Goal: Task Accomplishment & Management: Manage account settings

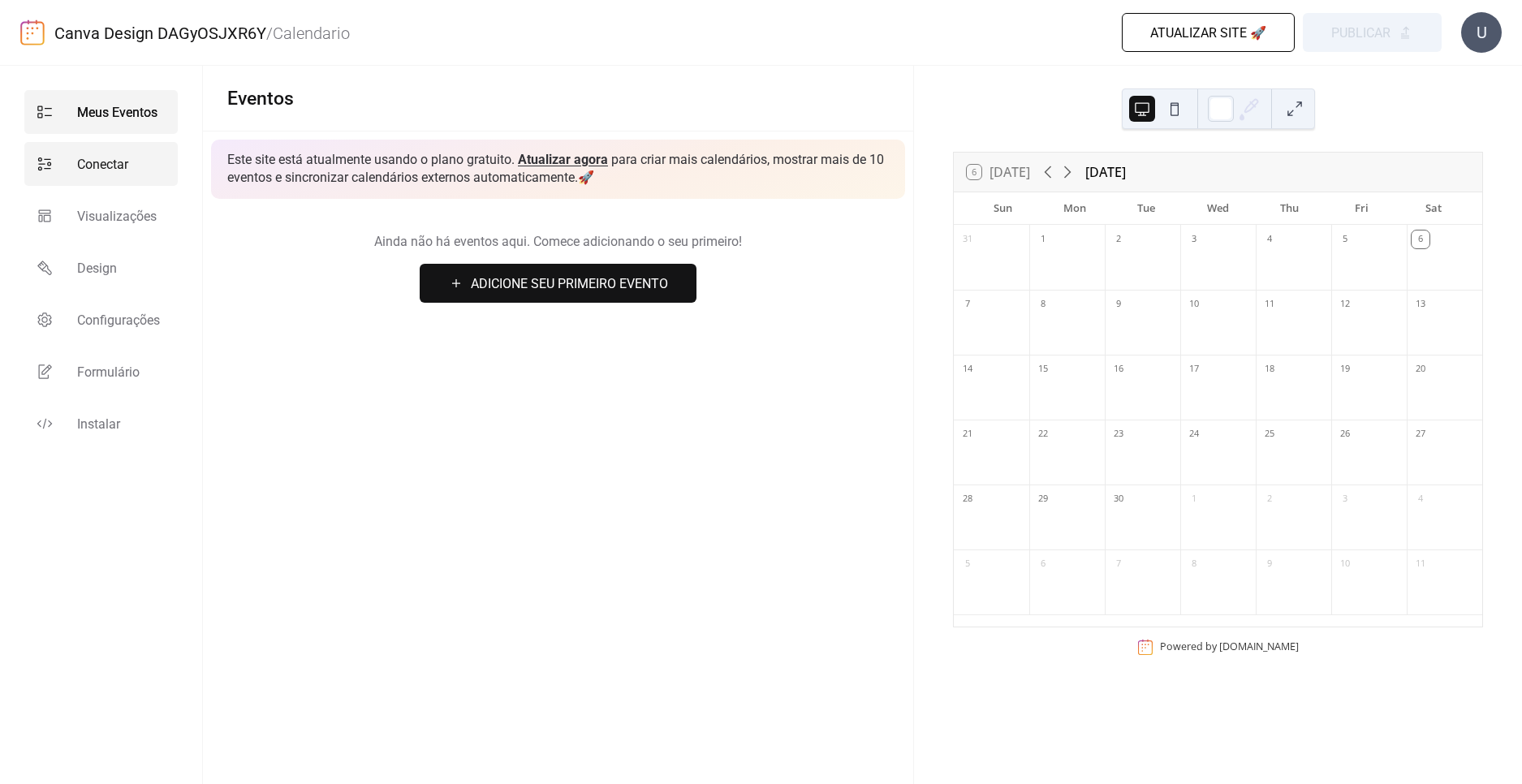
click at [101, 168] on span "Conectar" at bounding box center [102, 165] width 51 height 19
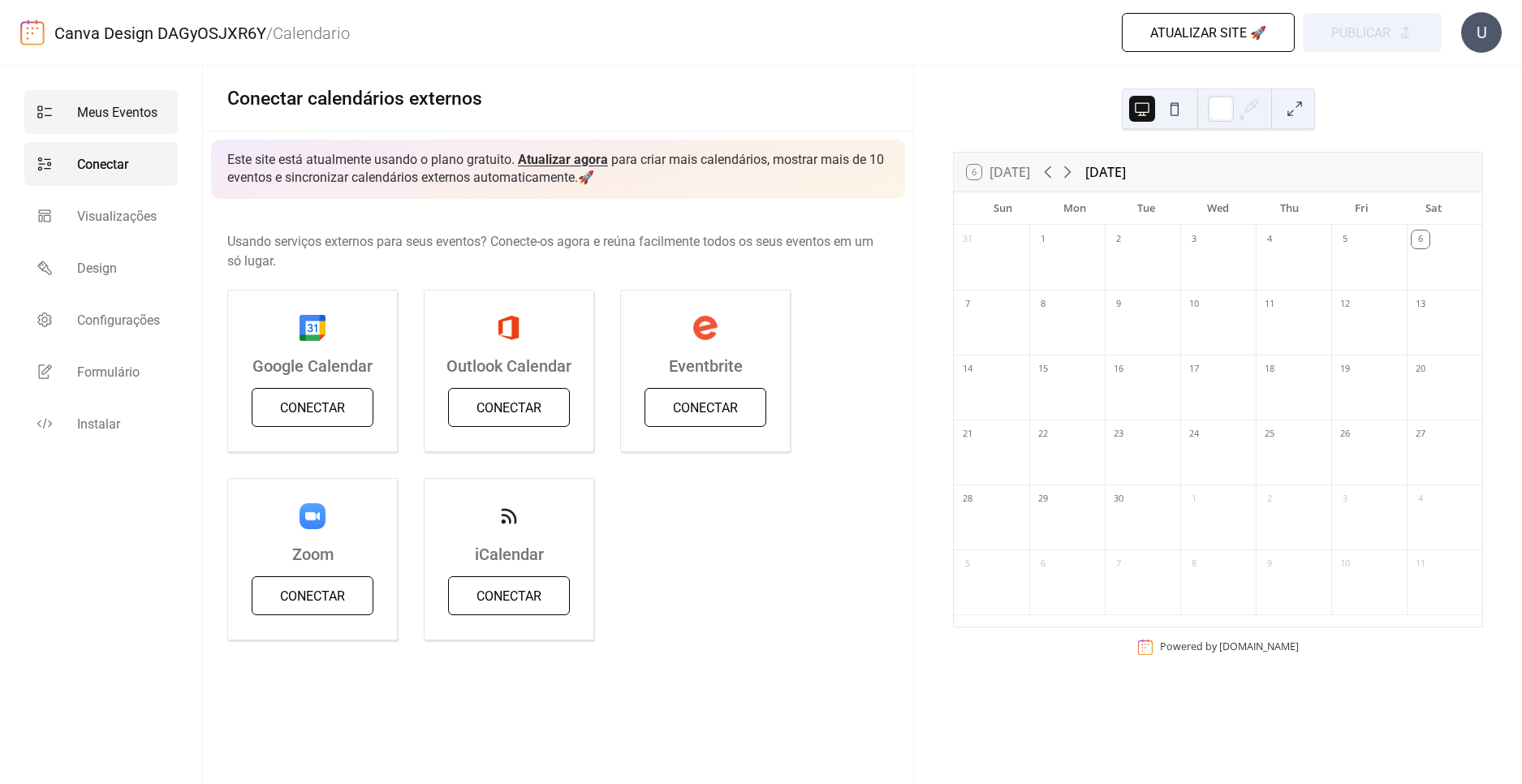
click at [82, 109] on span "Meus Eventos" at bounding box center [117, 113] width 81 height 19
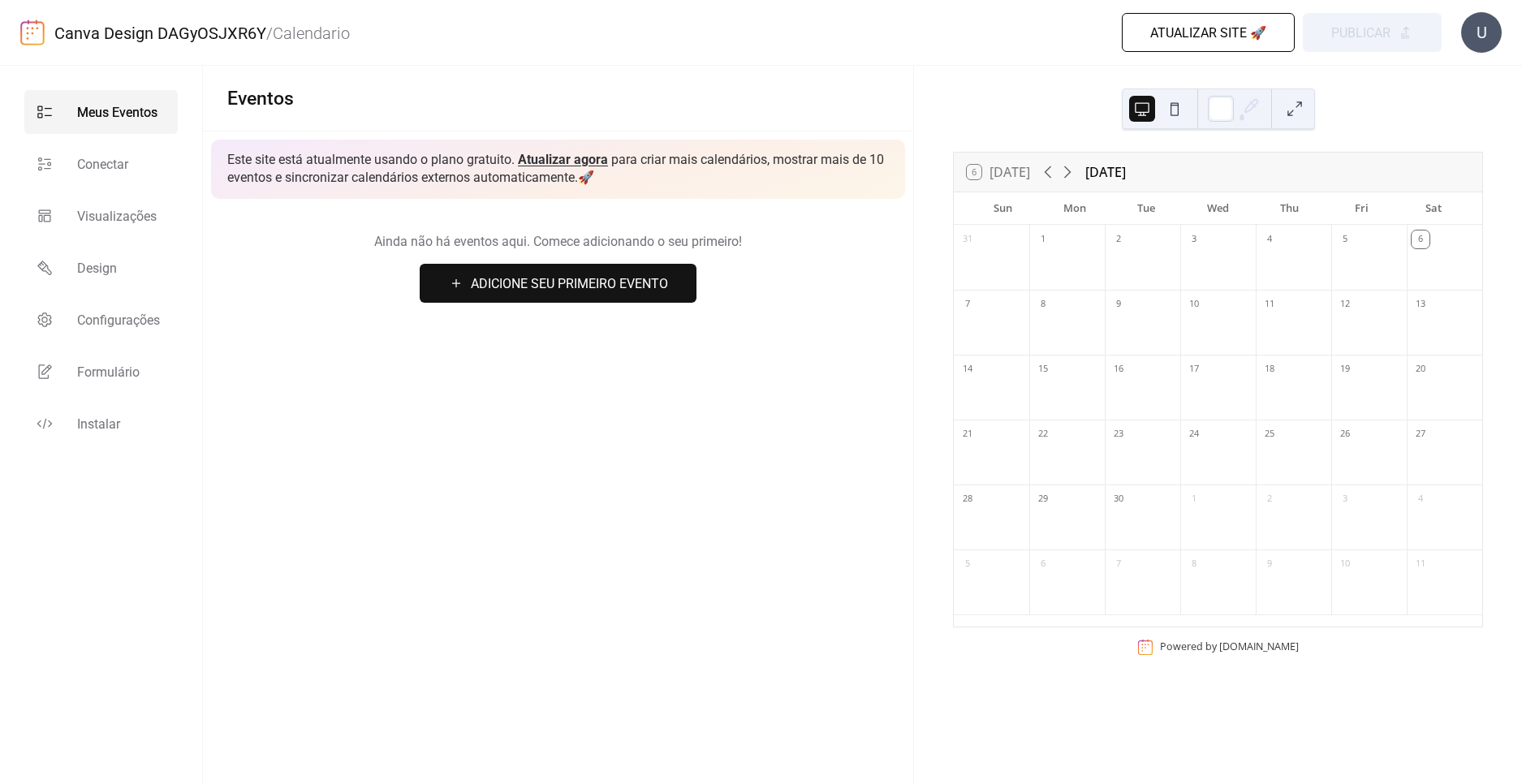
click at [610, 292] on span "Adicione Seu Primeiro Evento" at bounding box center [569, 284] width 197 height 19
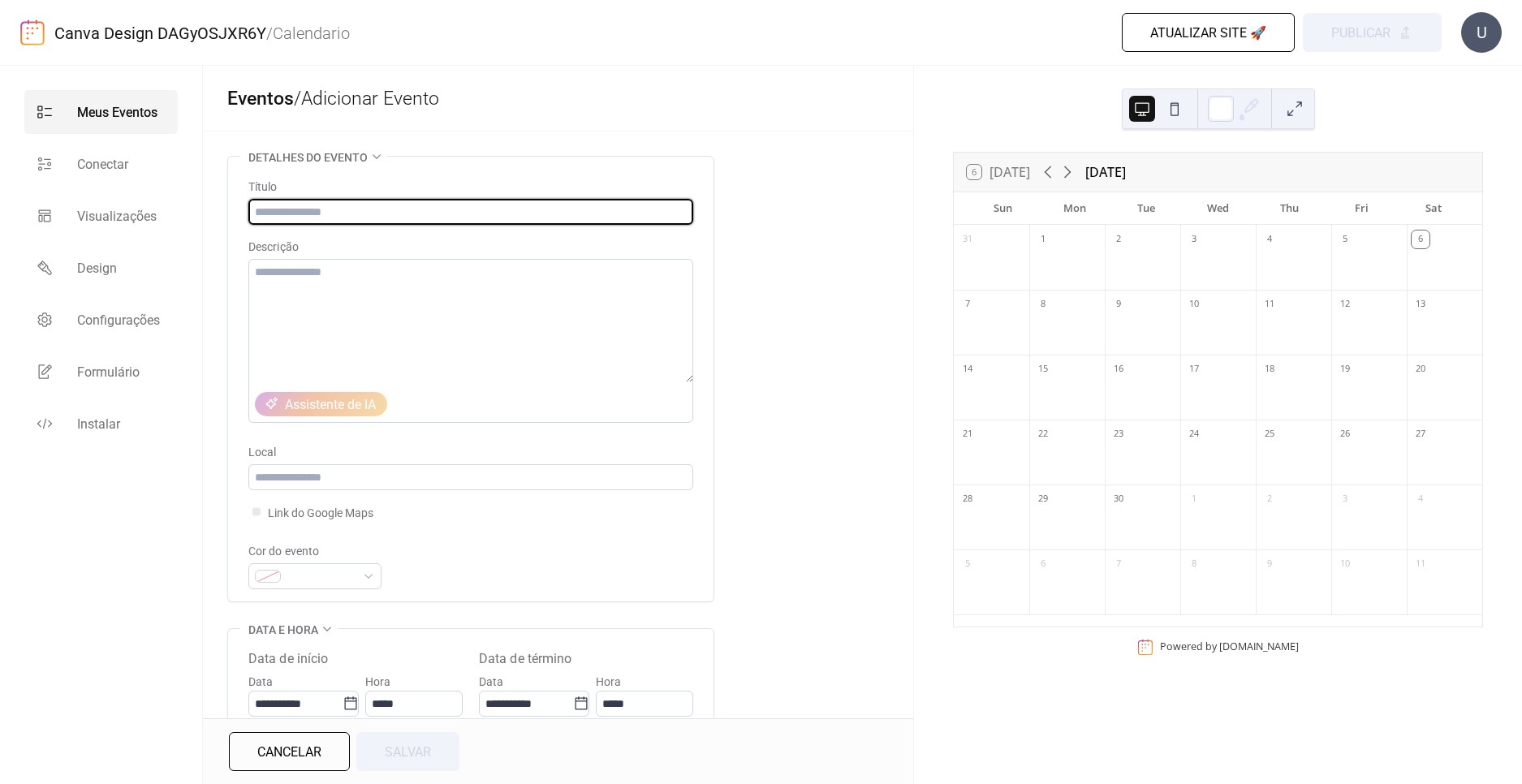
click at [724, 356] on div "**********" at bounding box center [558, 679] width 711 height 1046
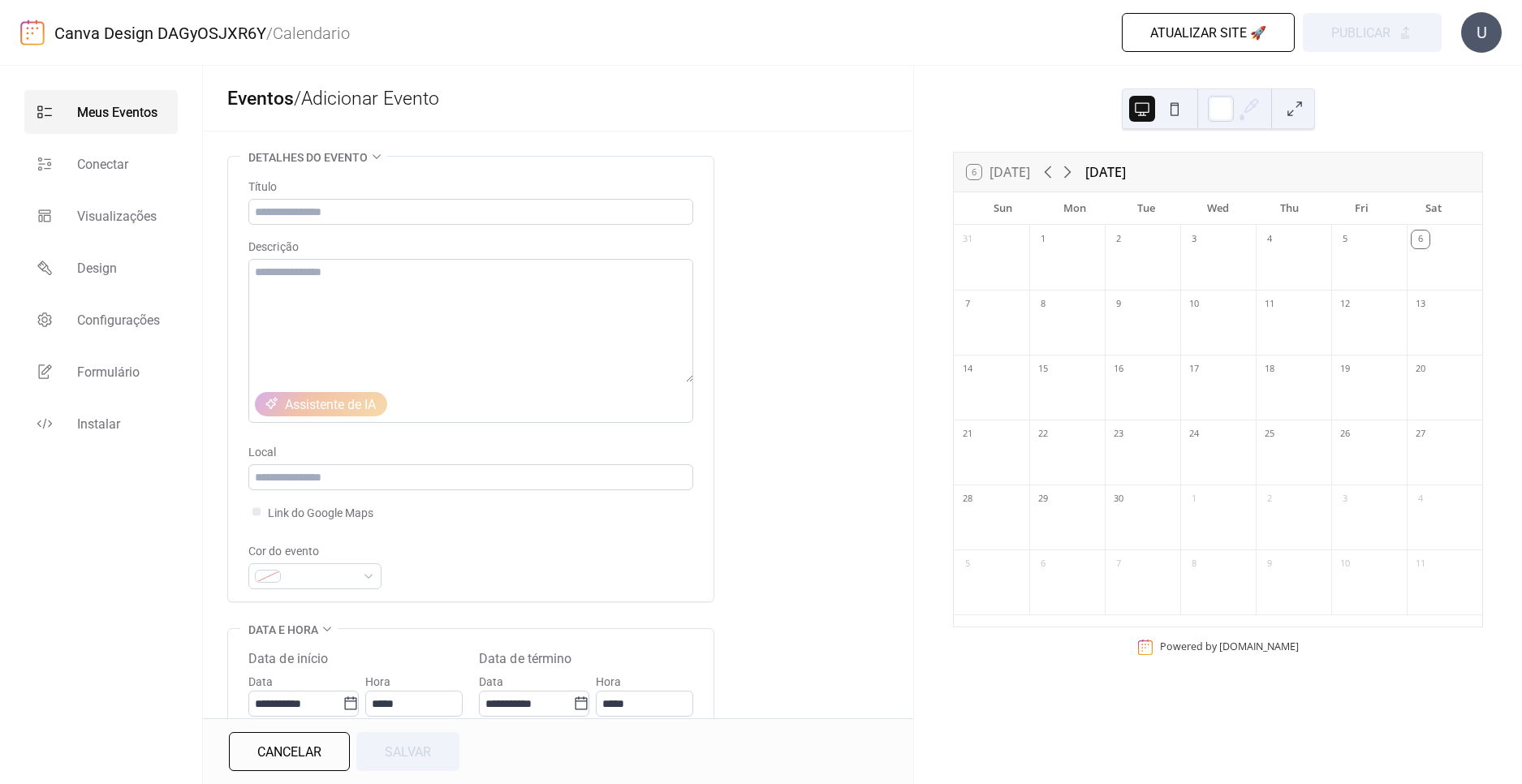
click at [759, 418] on div "**********" at bounding box center [558, 679] width 711 height 1046
click at [1092, 277] on div at bounding box center [1066, 267] width 75 height 33
drag, startPoint x: 1091, startPoint y: 257, endPoint x: 1234, endPoint y: 222, distance: 147.2
click at [1092, 257] on div at bounding box center [1066, 267] width 75 height 33
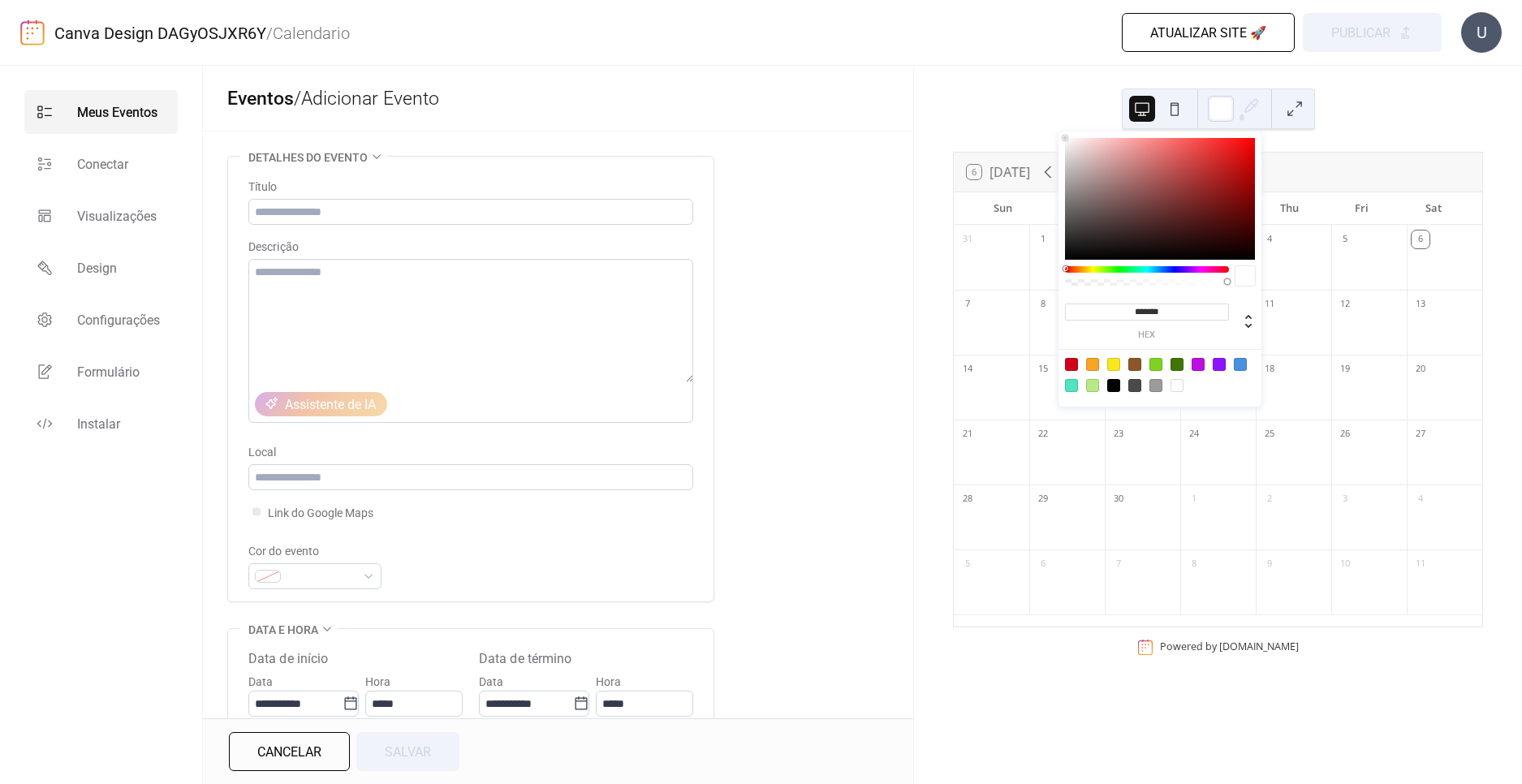
drag, startPoint x: 1233, startPoint y: 110, endPoint x: 1188, endPoint y: 192, distance: 93.5
click at [1230, 113] on div at bounding box center [1221, 108] width 26 height 26
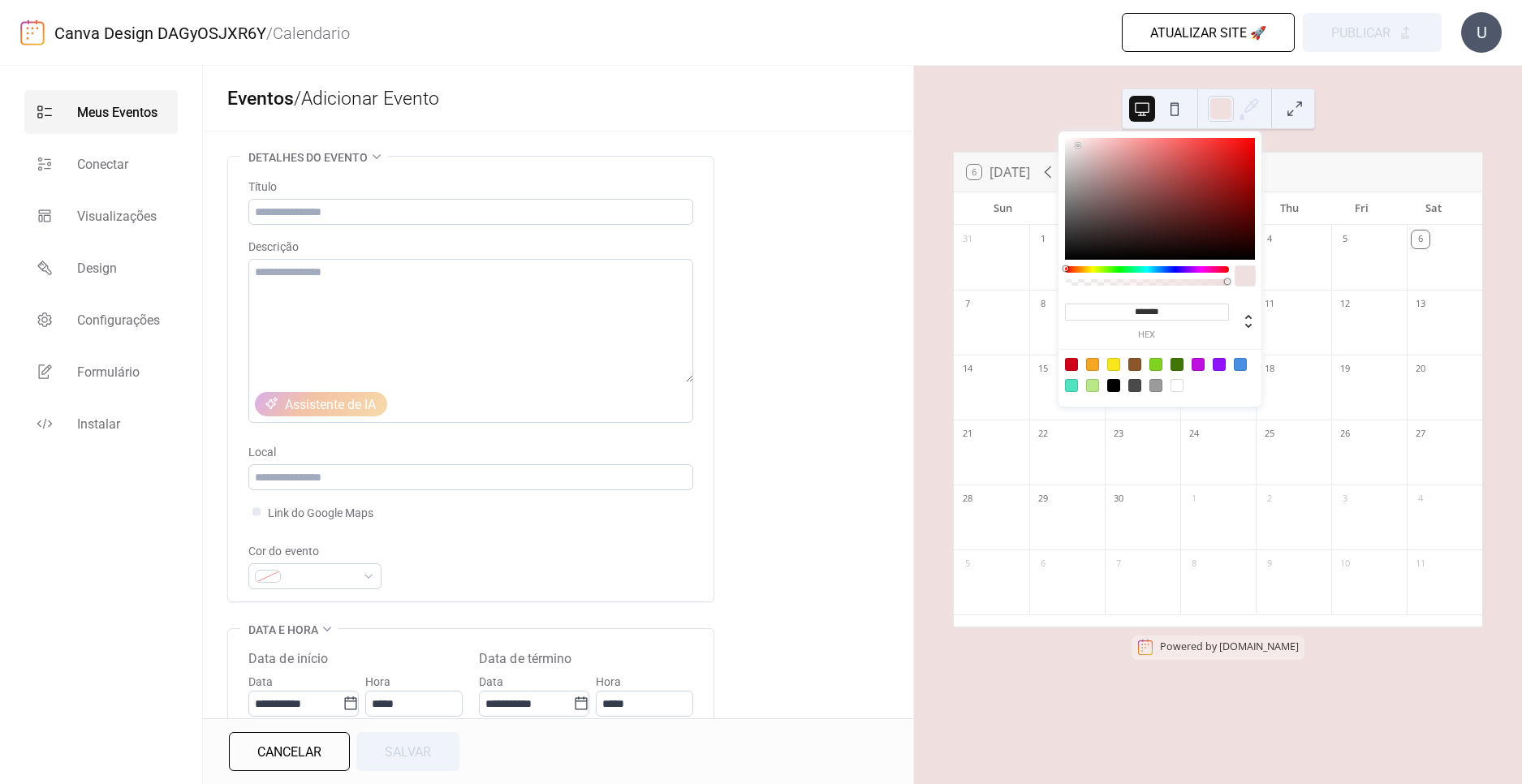
type input "*******"
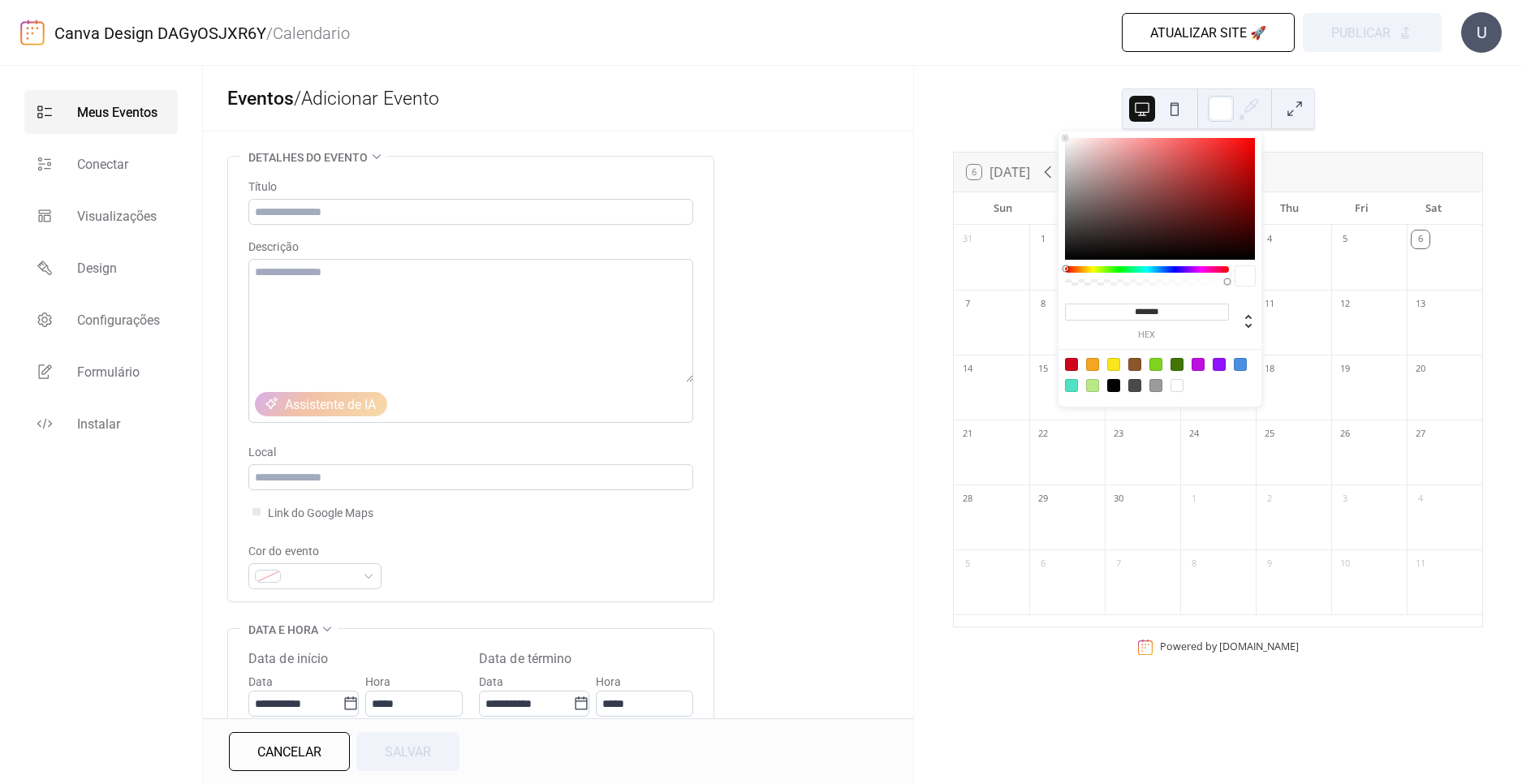
drag, startPoint x: 1184, startPoint y: 195, endPoint x: 1007, endPoint y: 103, distance: 199.5
click at [944, 114] on body "**********" at bounding box center [761, 392] width 1522 height 784
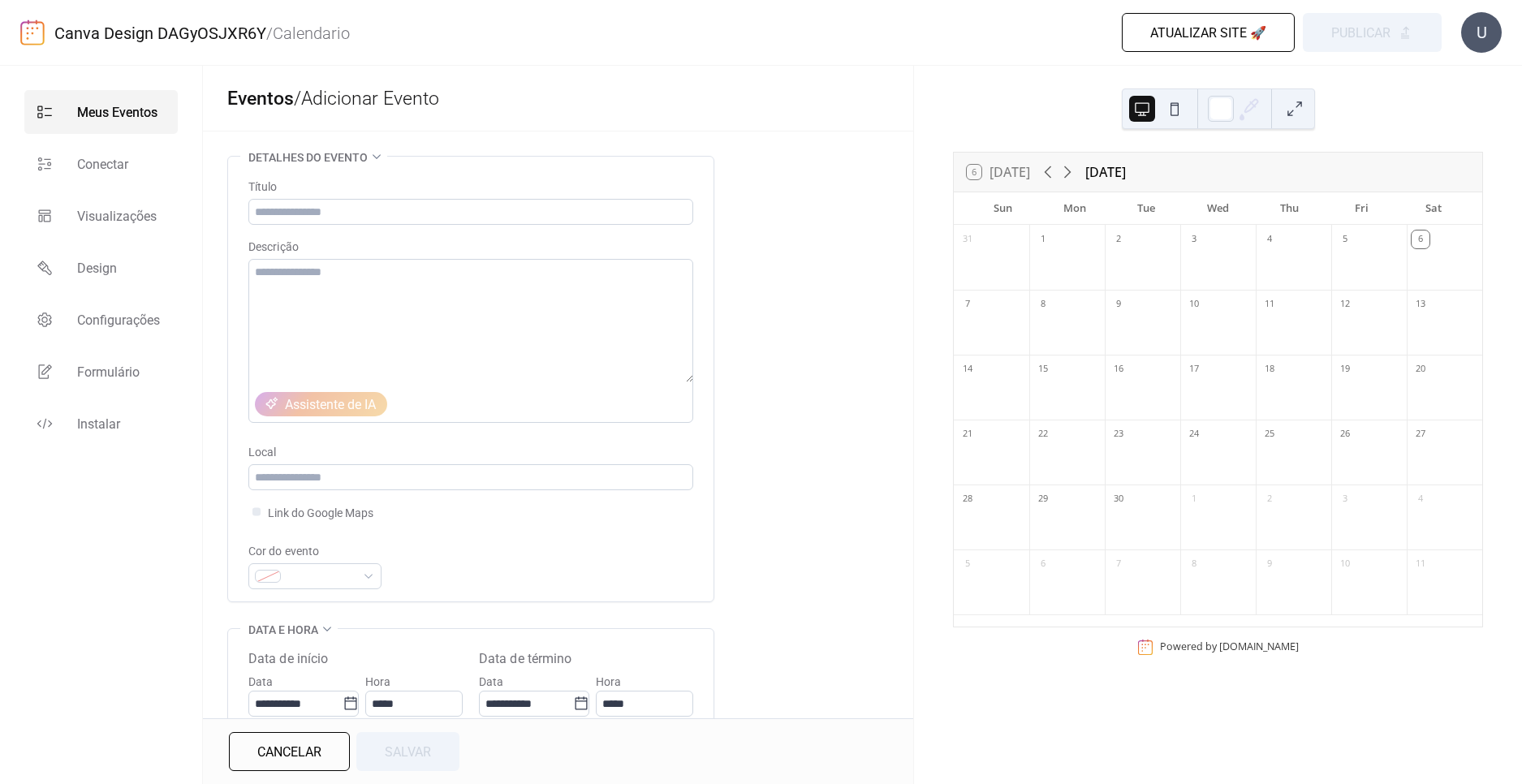
click at [1172, 98] on button at bounding box center [1175, 108] width 26 height 26
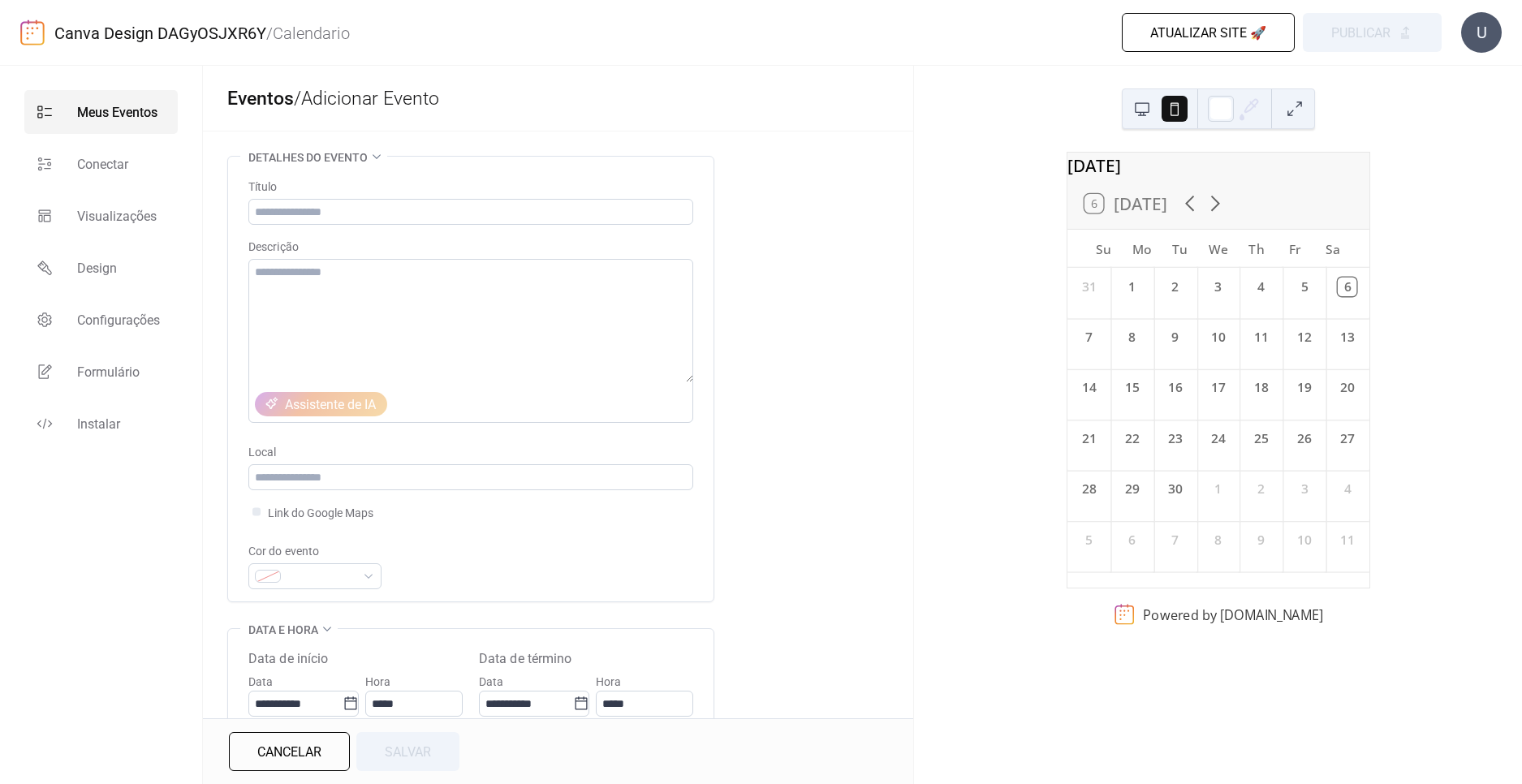
click at [993, 170] on div "[DATE] 6 [DATE] Su Mo Tu We Th Fr Sa 31 1 2 3 4 5 6 7 8 9 10 11 12 13 14 15 16 …" at bounding box center [1217, 425] width 608 height 718
click at [131, 195] on link "Visualizações" at bounding box center [101, 216] width 154 height 44
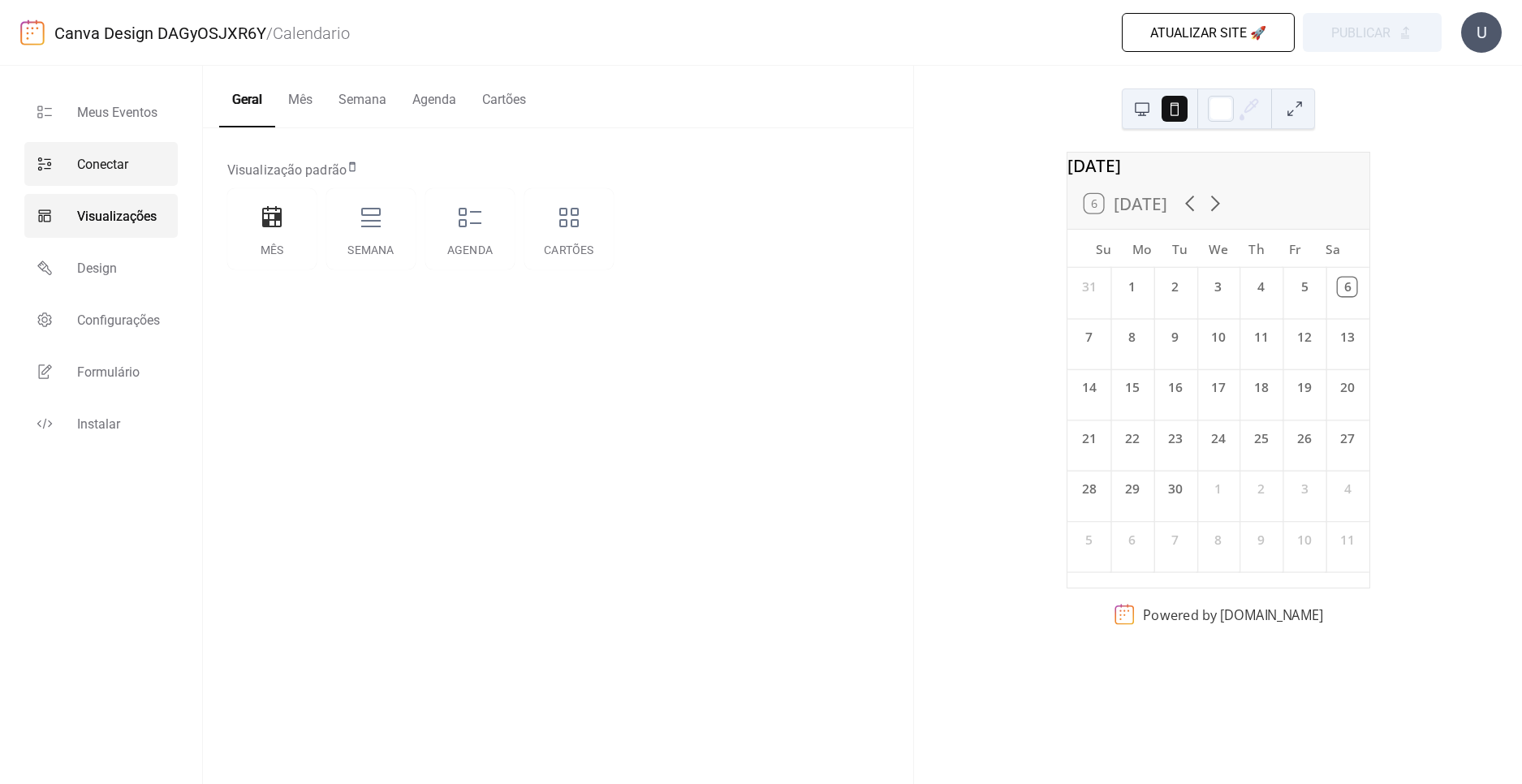
click at [131, 149] on link "Conectar" at bounding box center [101, 164] width 154 height 44
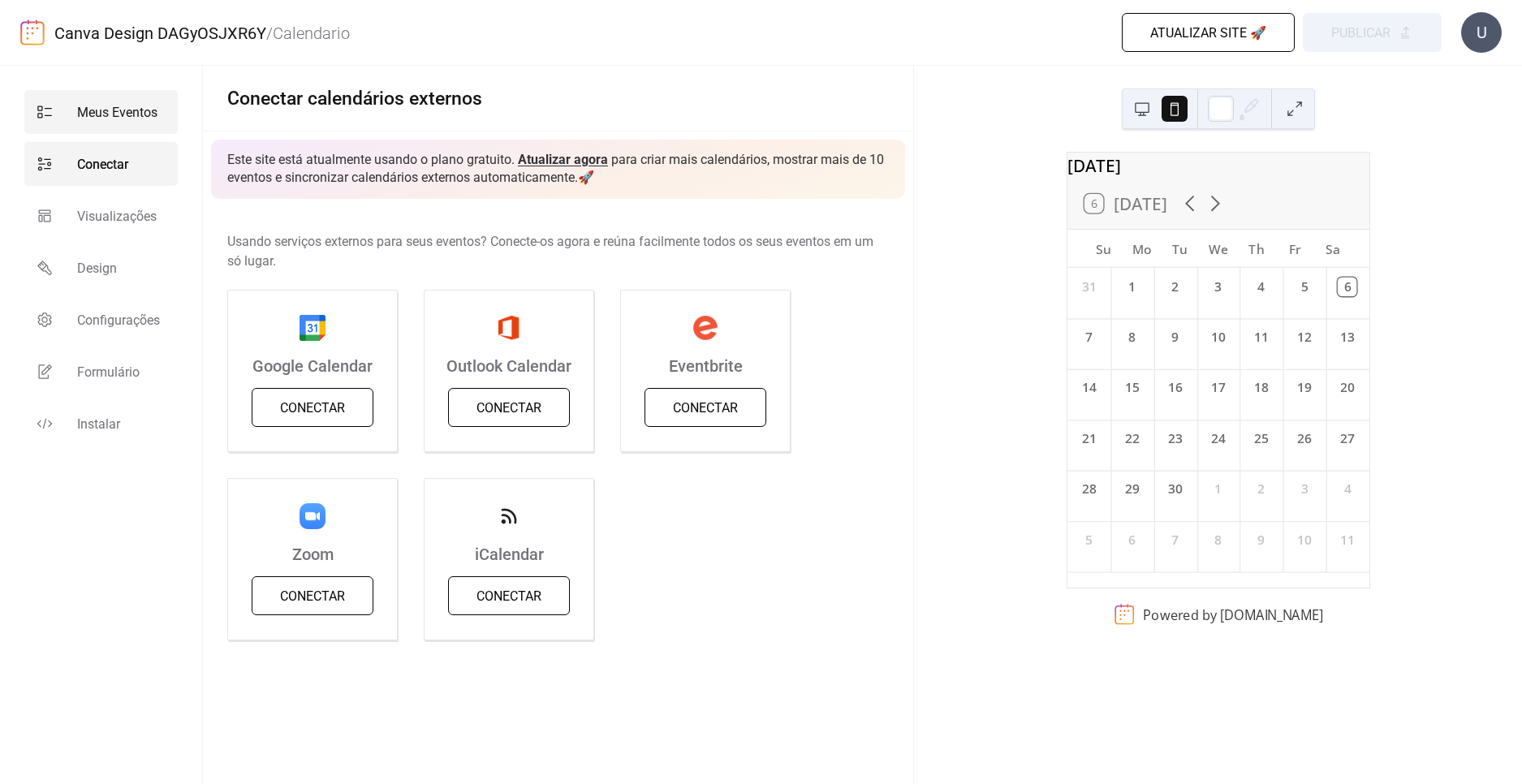
click at [117, 106] on span "Meus Eventos" at bounding box center [117, 113] width 81 height 19
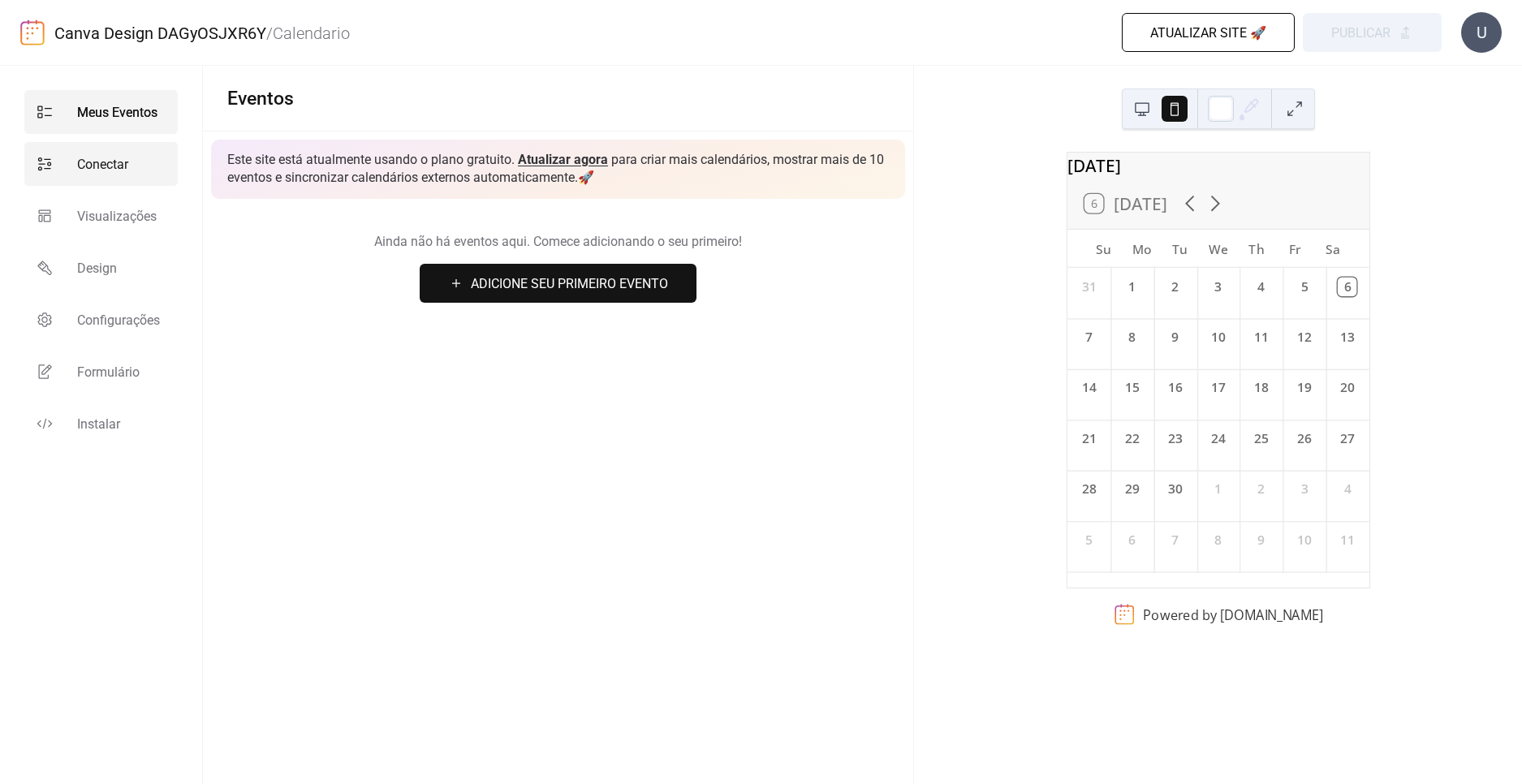
click at [95, 170] on span "Conectar" at bounding box center [102, 165] width 51 height 19
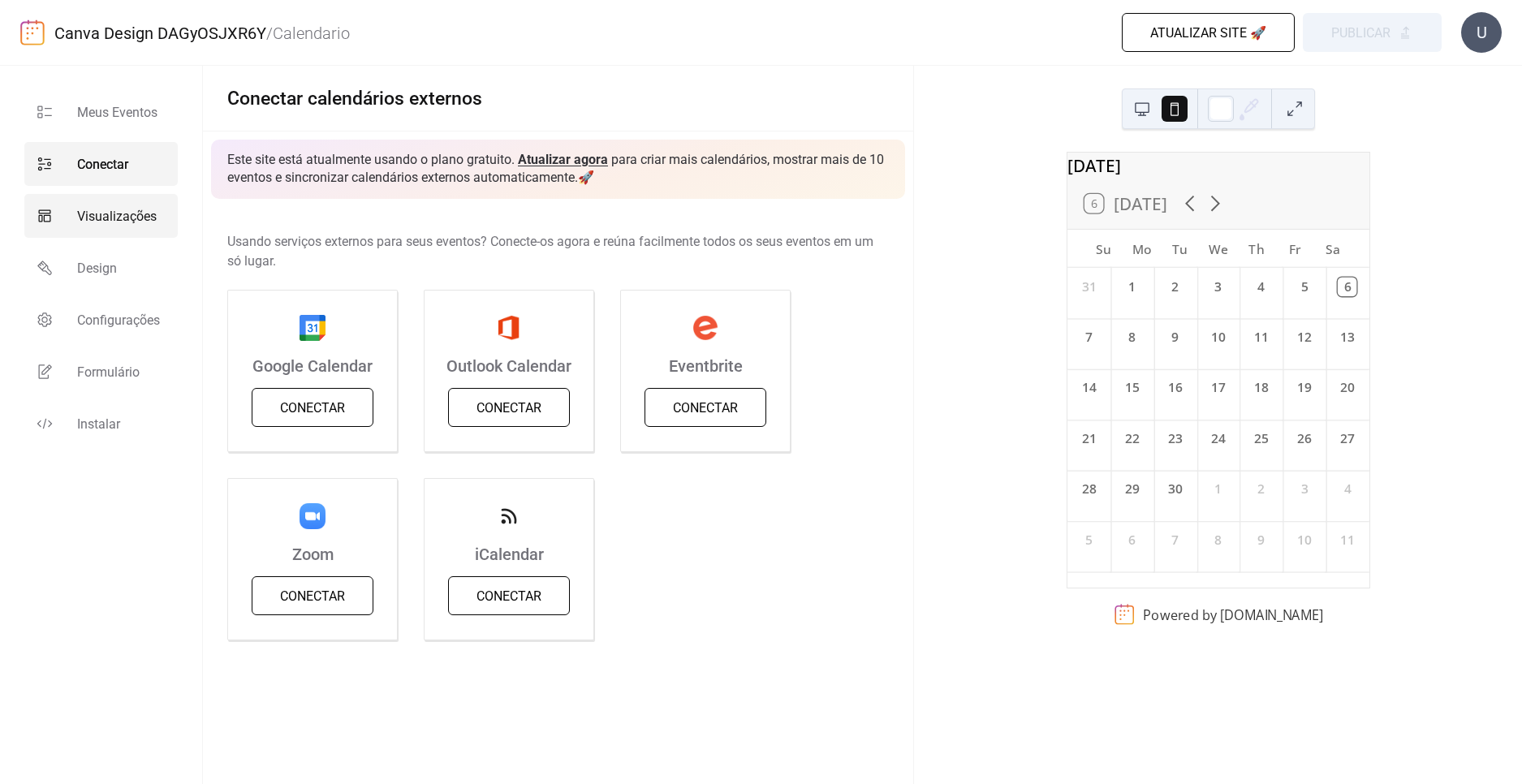
click at [96, 230] on link "Visualizações" at bounding box center [101, 216] width 154 height 44
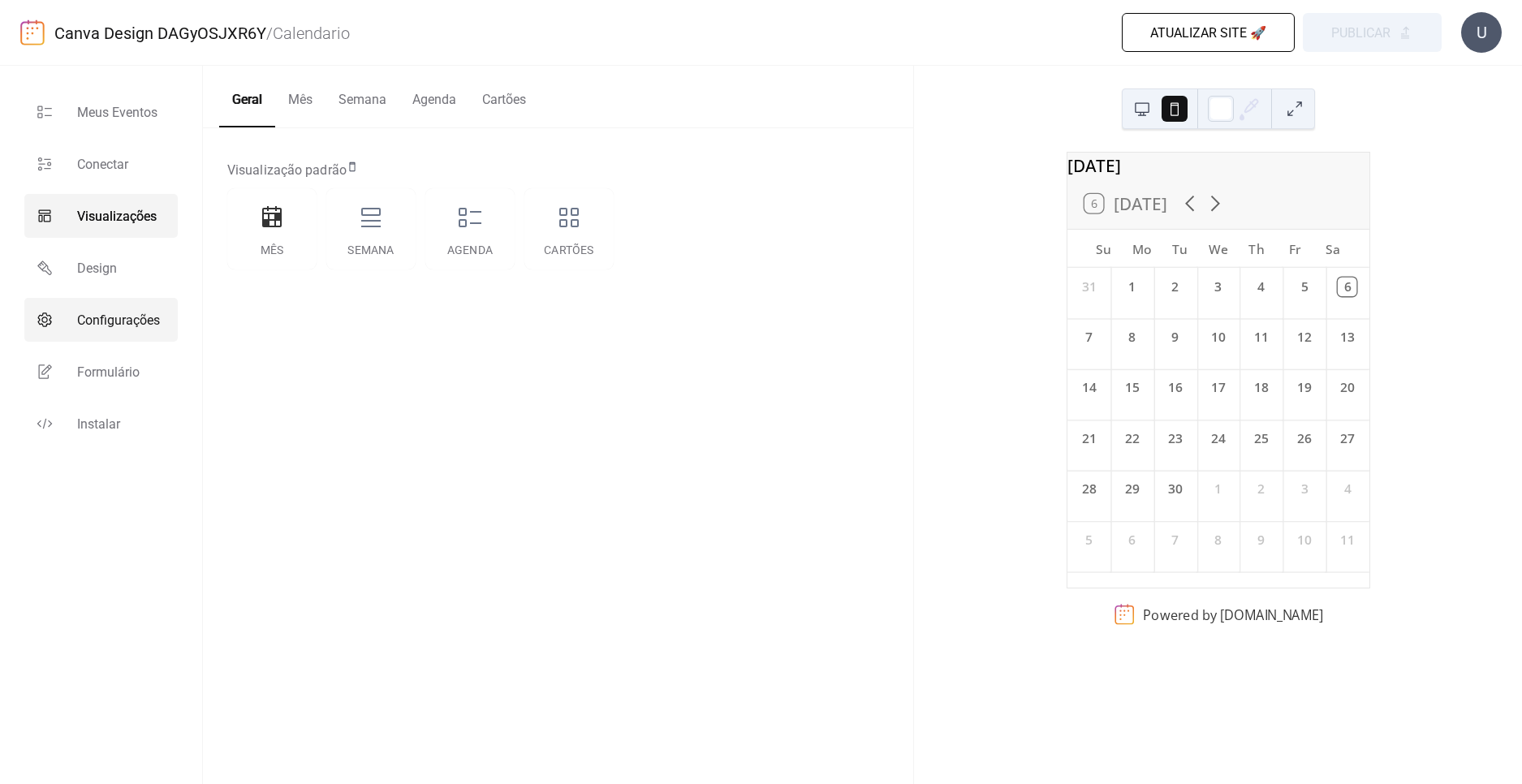
click at [99, 298] on link "Configurações" at bounding box center [101, 319] width 154 height 44
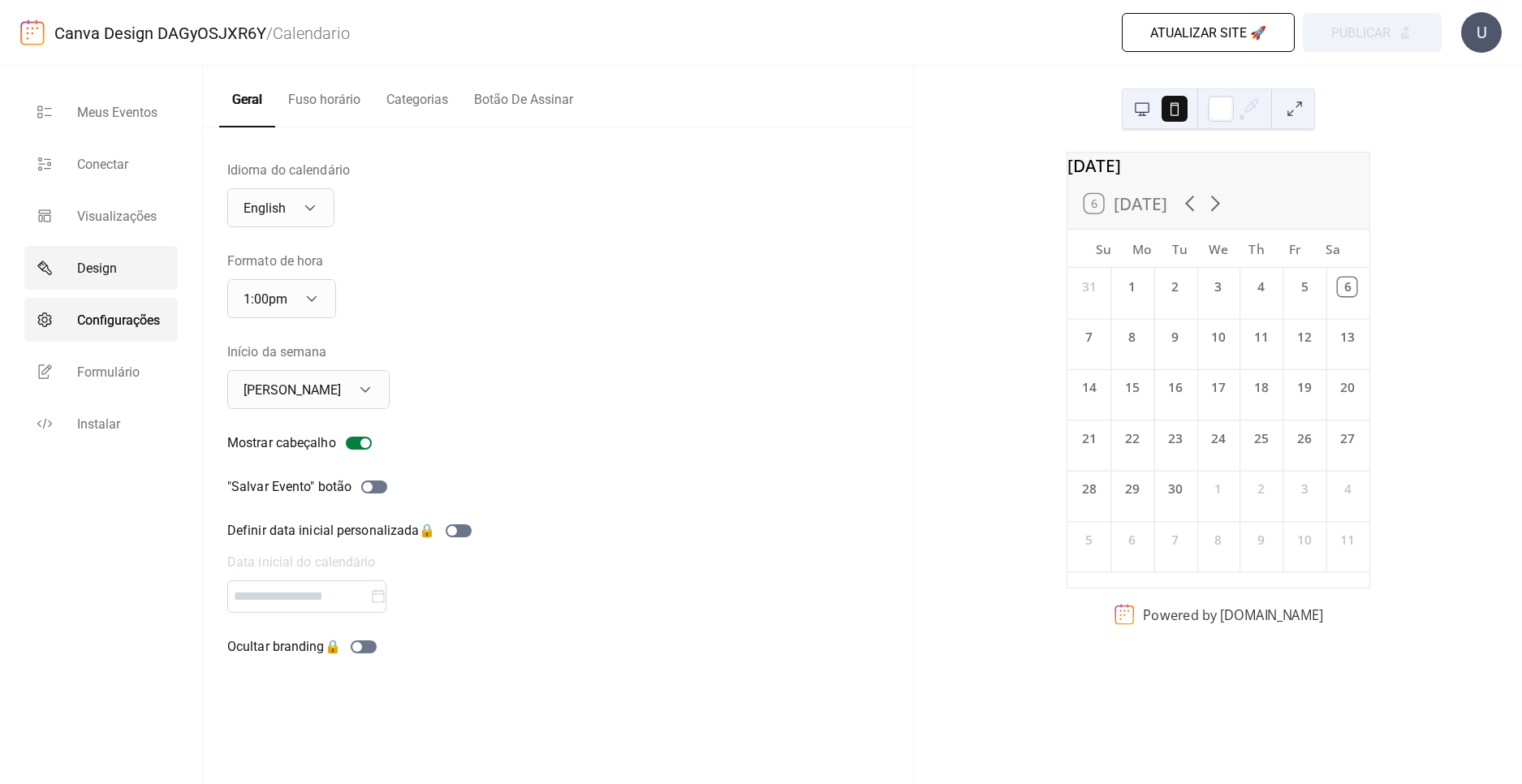
click at [107, 273] on span "Design" at bounding box center [97, 268] width 40 height 19
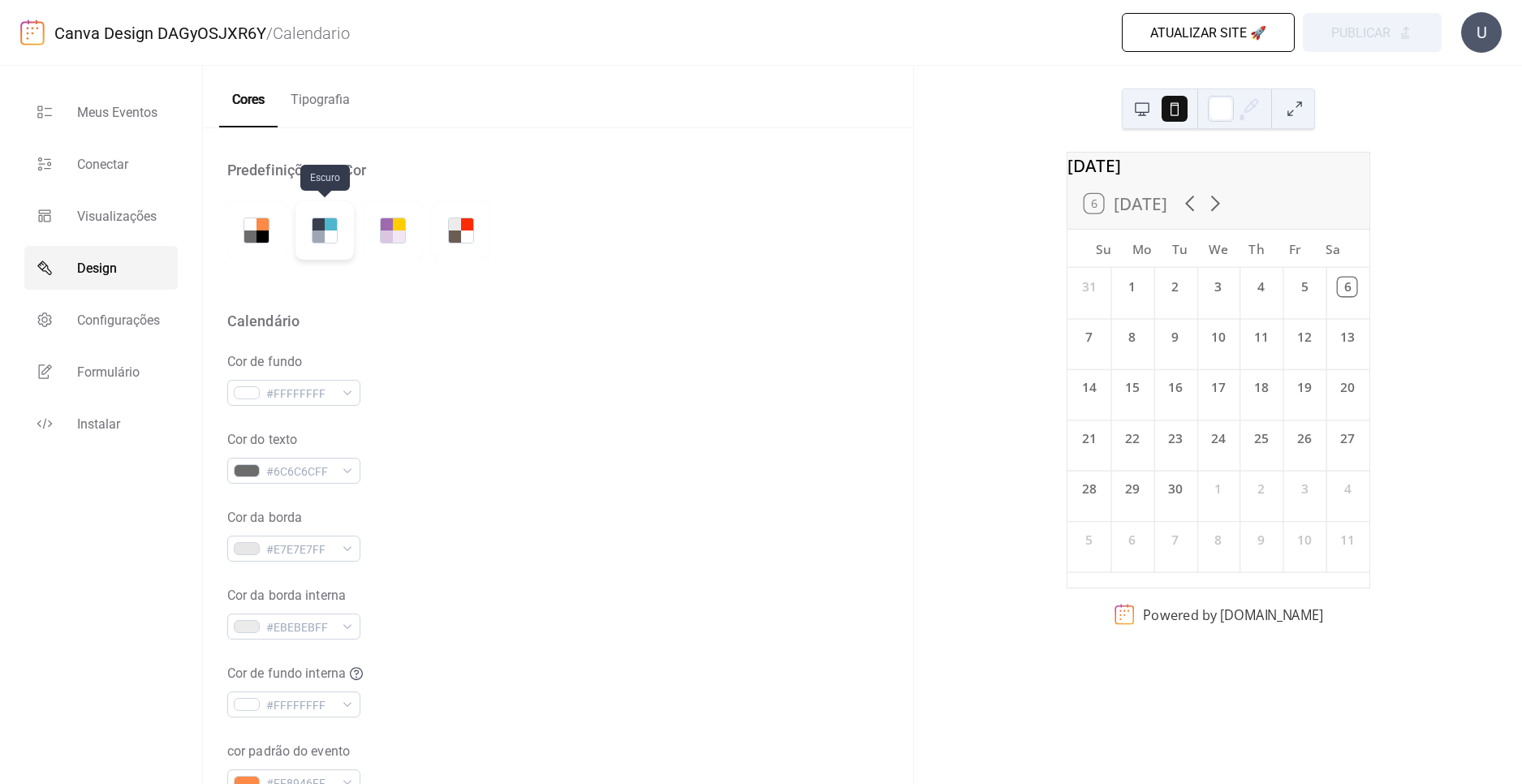
click at [326, 246] on div at bounding box center [325, 230] width 58 height 58
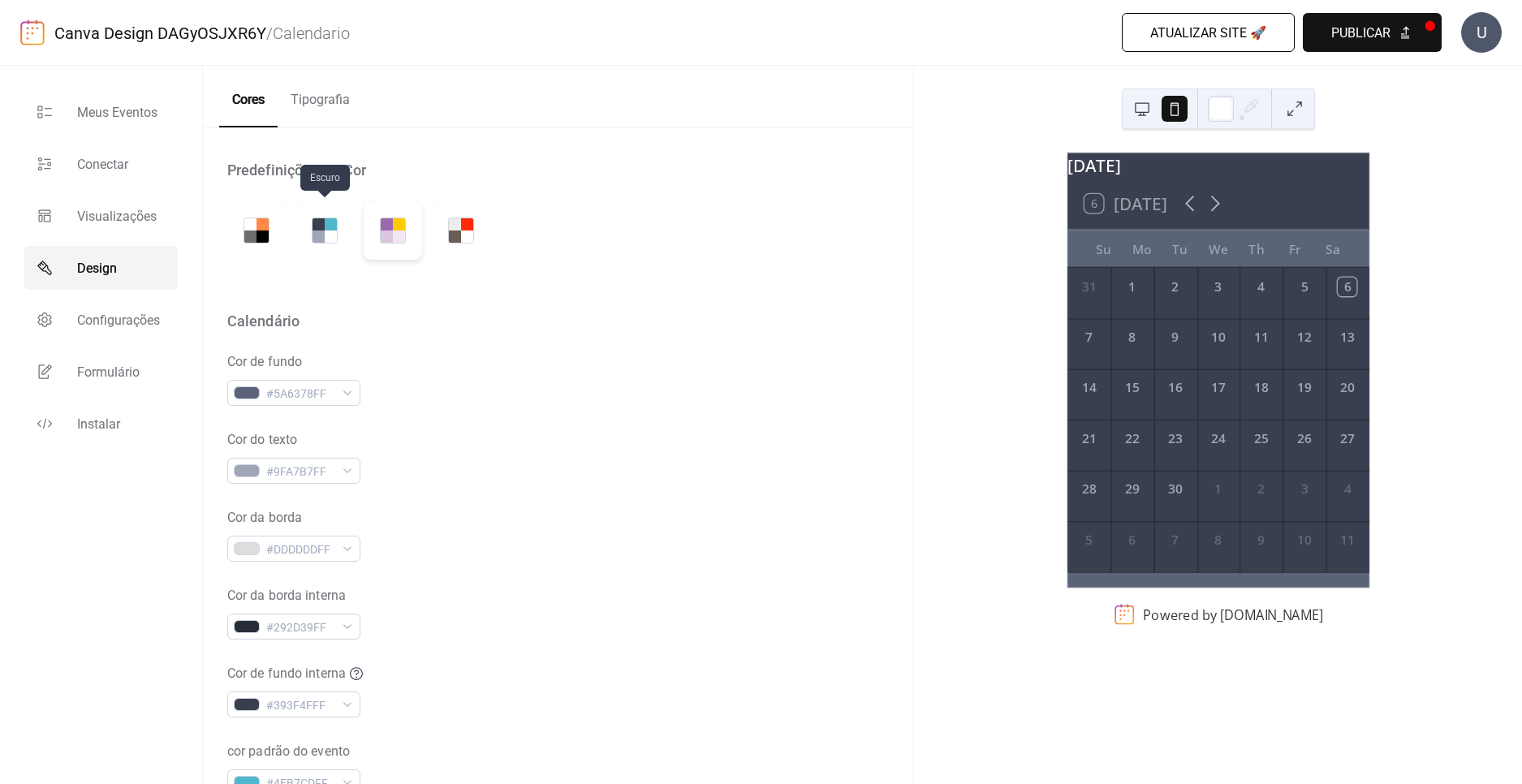
drag, startPoint x: 348, startPoint y: 235, endPoint x: 379, endPoint y: 231, distance: 31.3
click at [353, 235] on div at bounding box center [325, 230] width 58 height 58
click at [379, 231] on div at bounding box center [392, 230] width 58 height 58
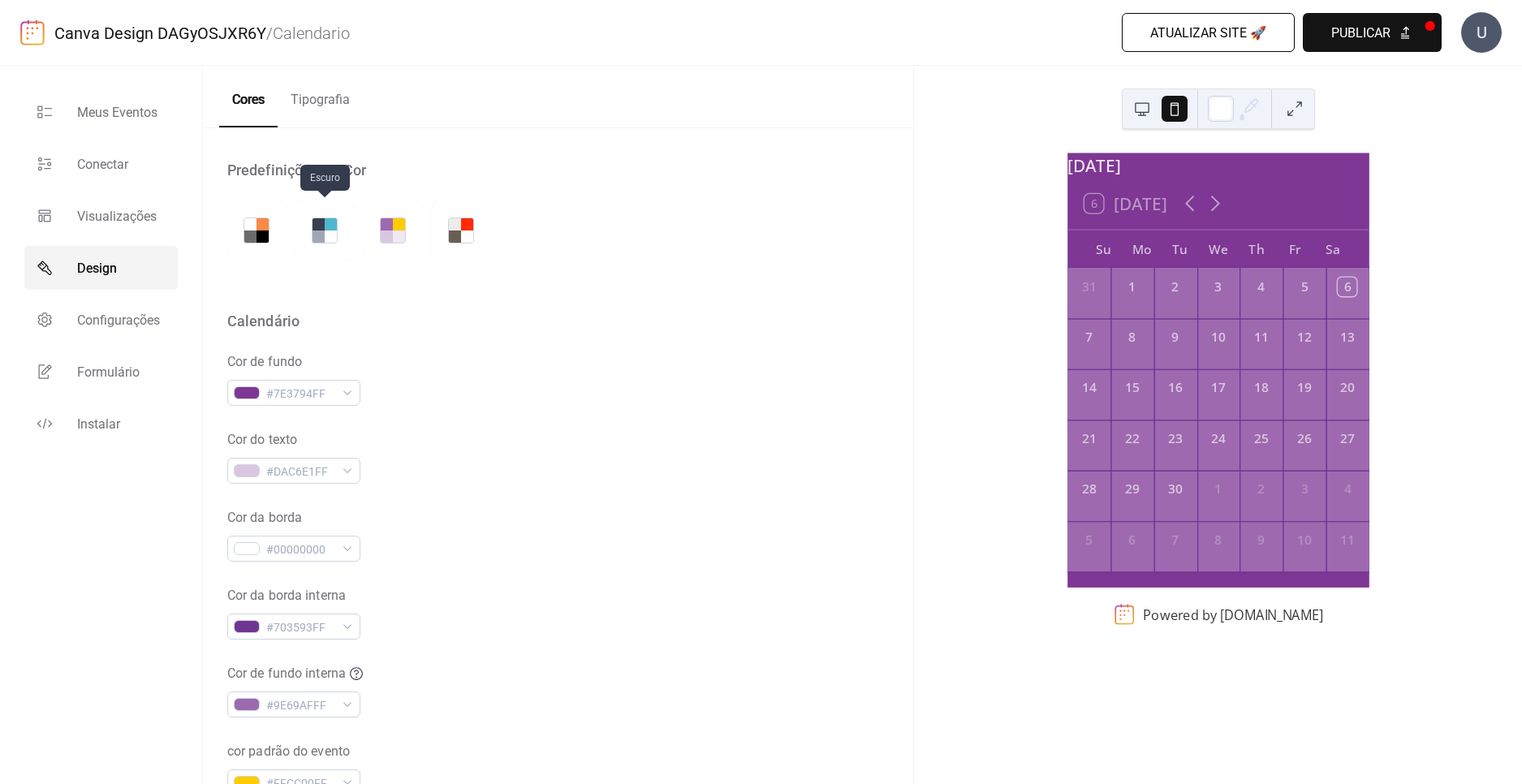
drag, startPoint x: 307, startPoint y: 219, endPoint x: 294, endPoint y: 223, distance: 13.6
click at [307, 220] on div at bounding box center [325, 230] width 58 height 58
click at [246, 225] on div at bounding box center [251, 225] width 12 height 12
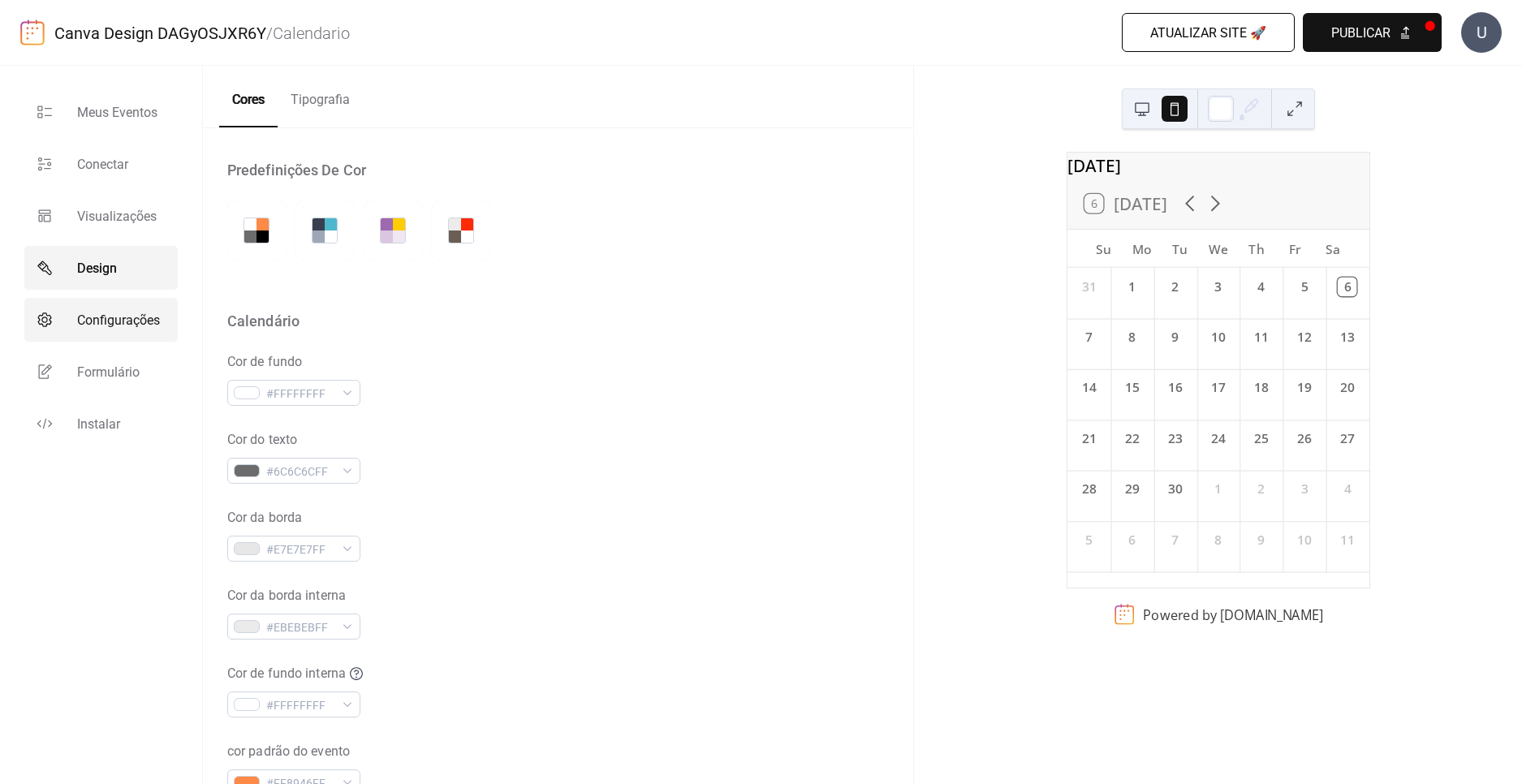
click at [135, 313] on span "Configurações" at bounding box center [118, 320] width 82 height 19
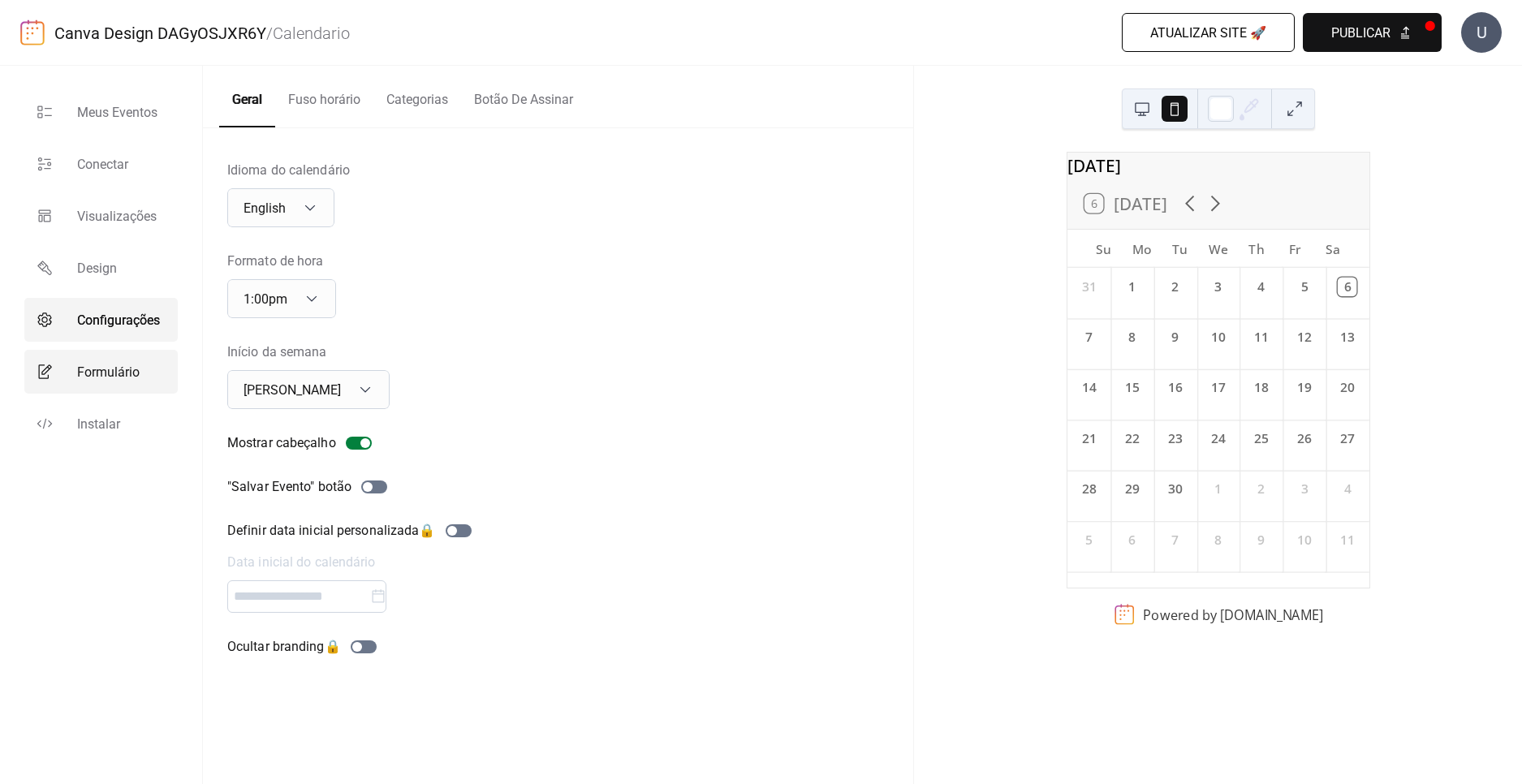
click at [129, 359] on link "Formulário" at bounding box center [101, 371] width 154 height 44
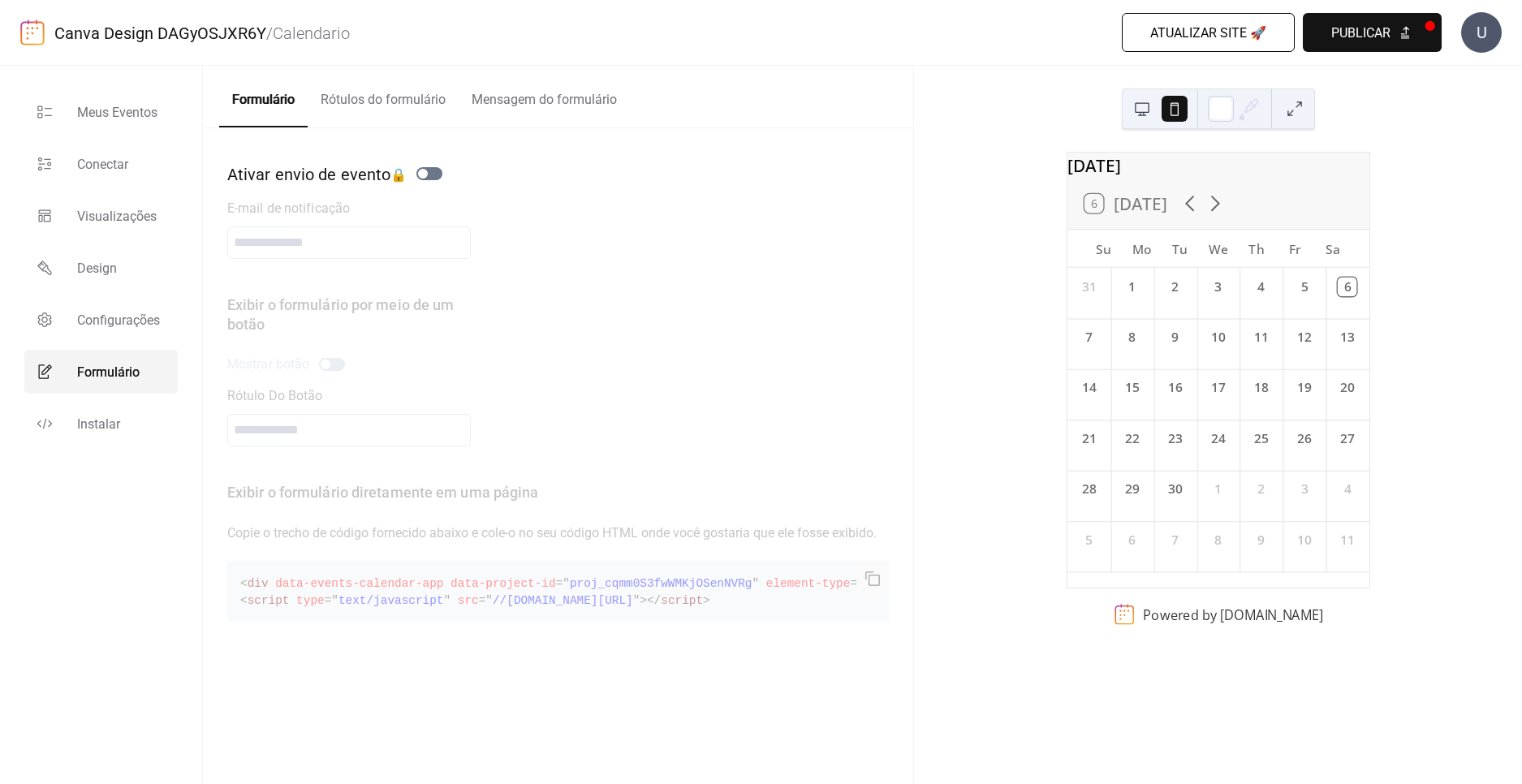
click at [358, 93] on button "Rótulos do formulário" at bounding box center [384, 95] width 151 height 60
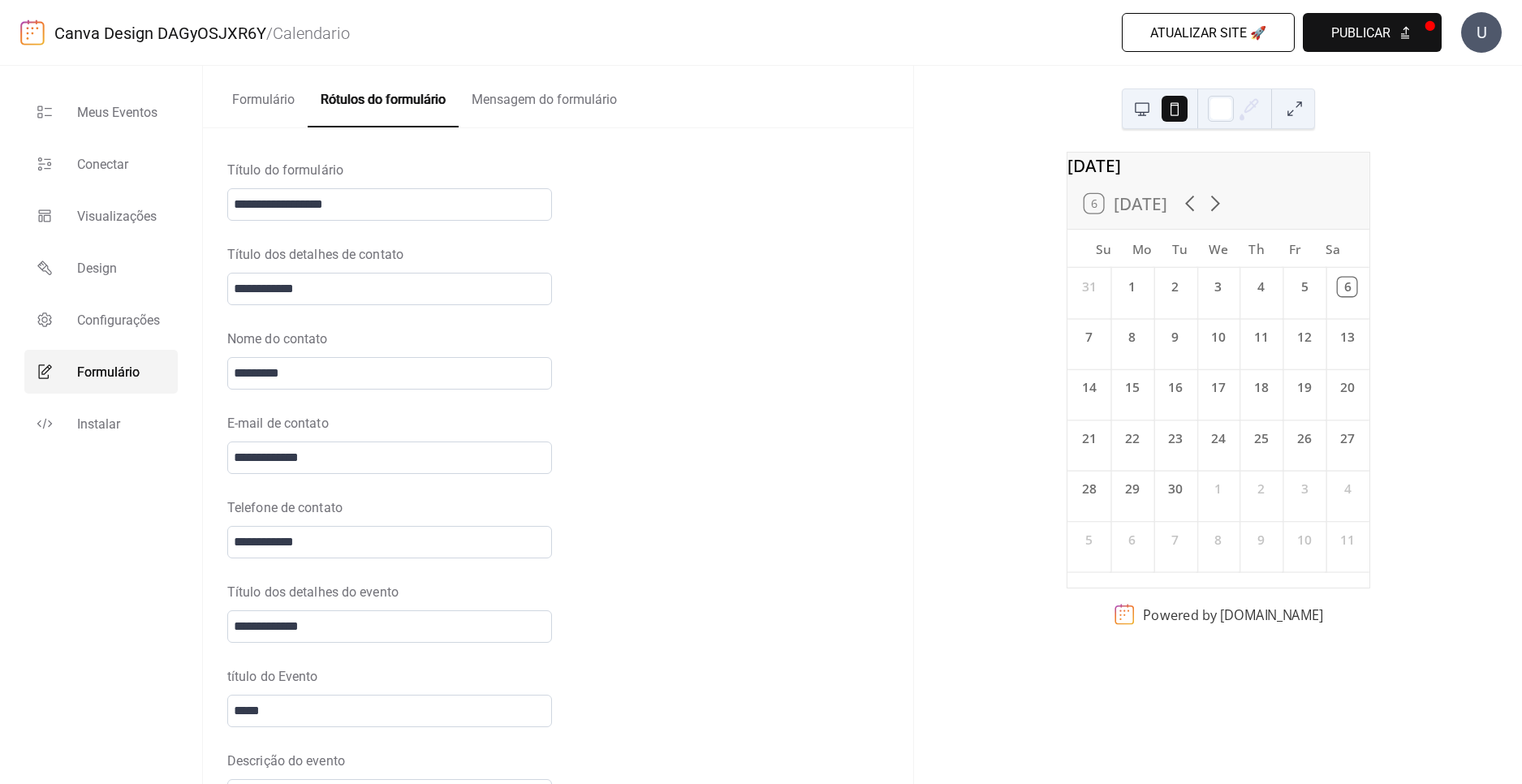
click at [292, 94] on button "Formulário" at bounding box center [264, 95] width 89 height 60
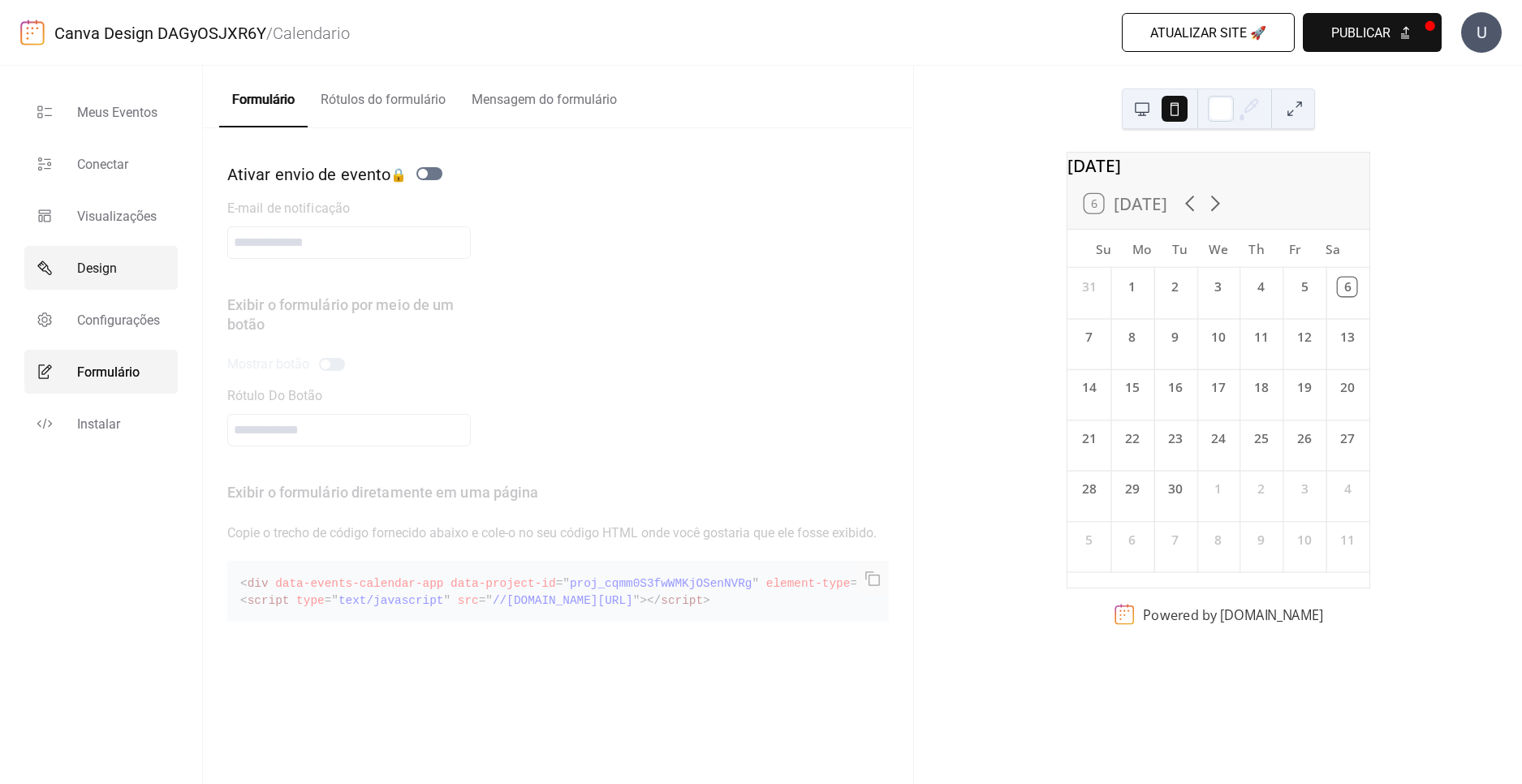
click at [98, 264] on span "Design" at bounding box center [97, 268] width 40 height 19
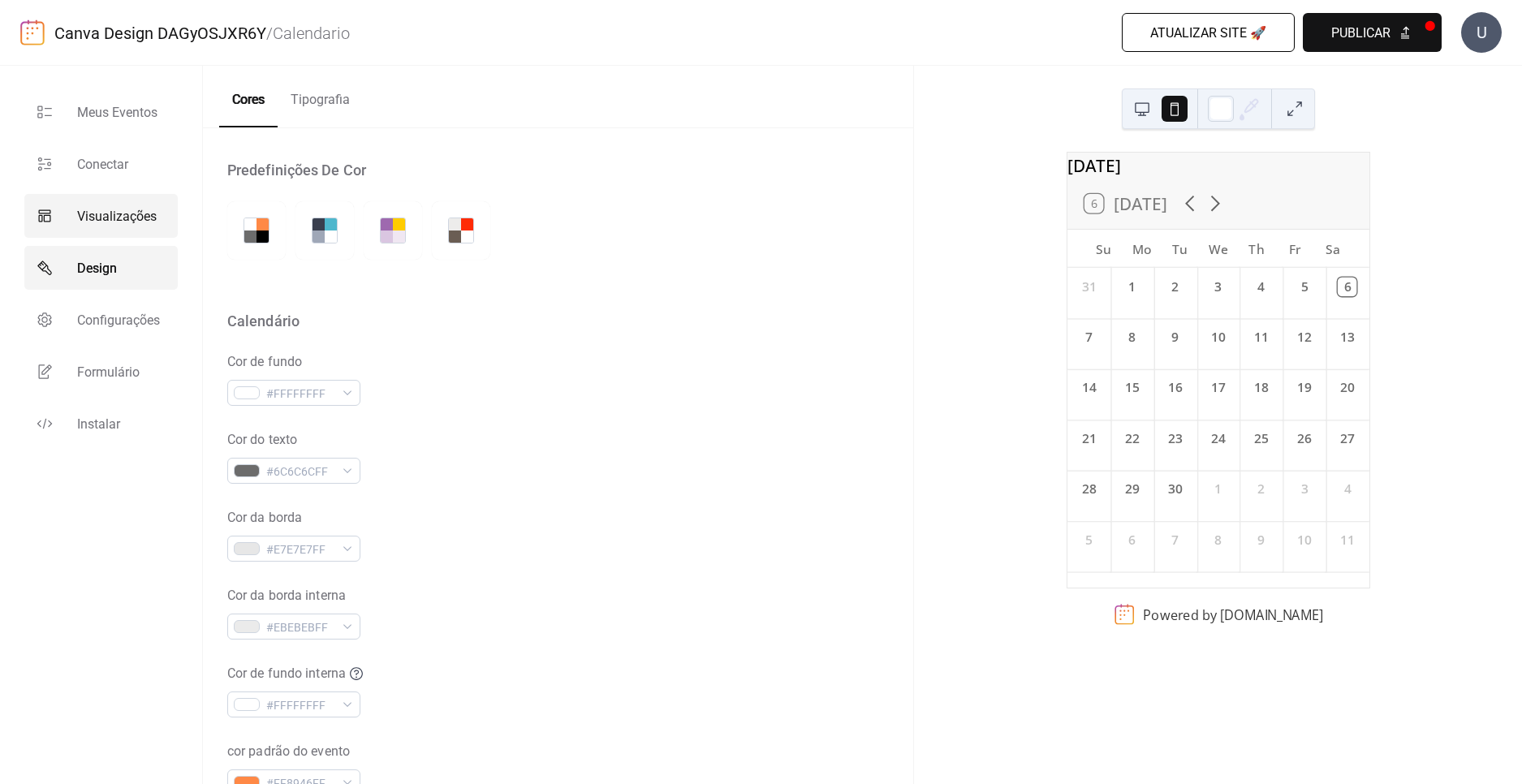
click at [102, 219] on span "Visualizações" at bounding box center [117, 217] width 80 height 19
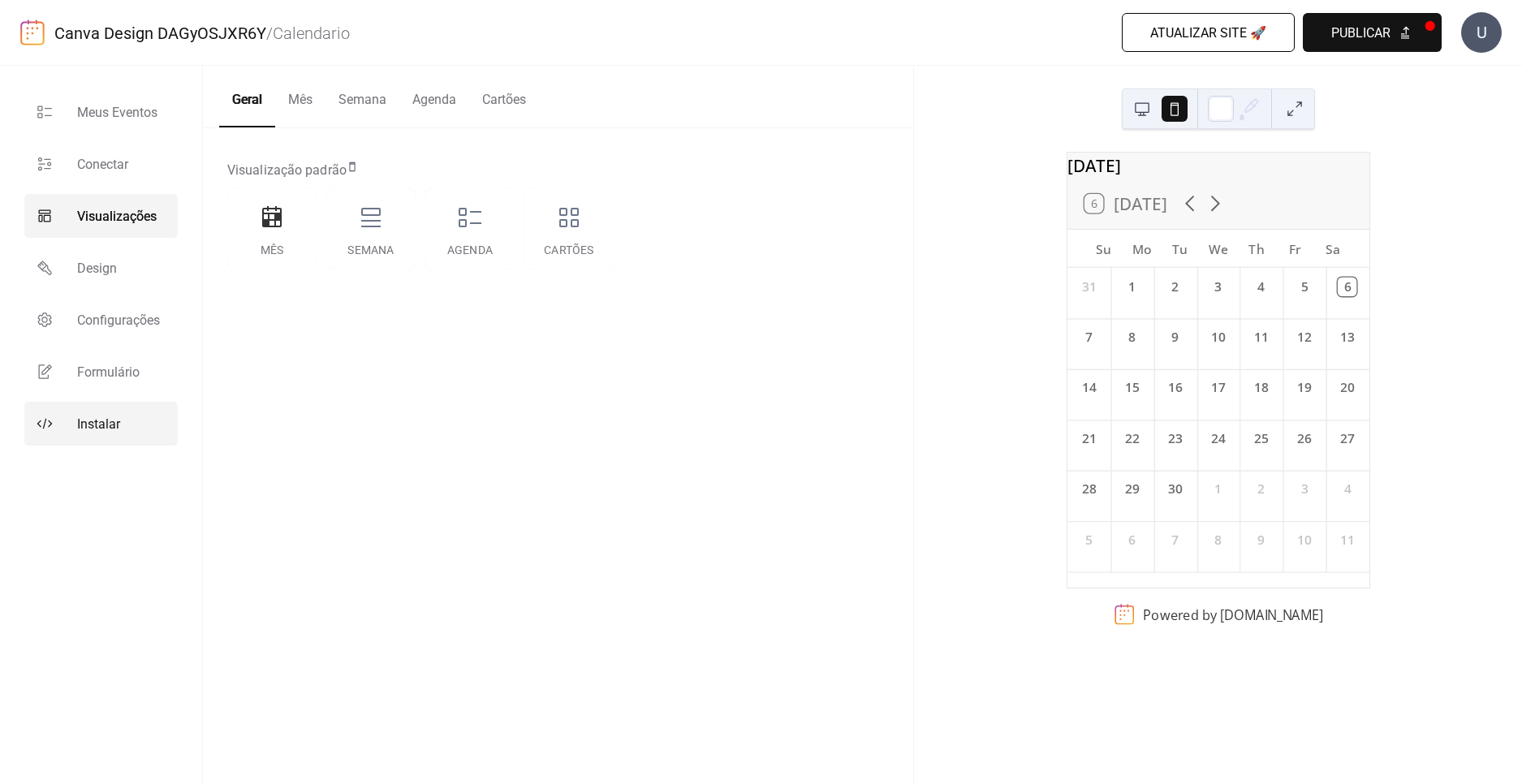
click at [72, 421] on link "Instalar" at bounding box center [101, 423] width 154 height 44
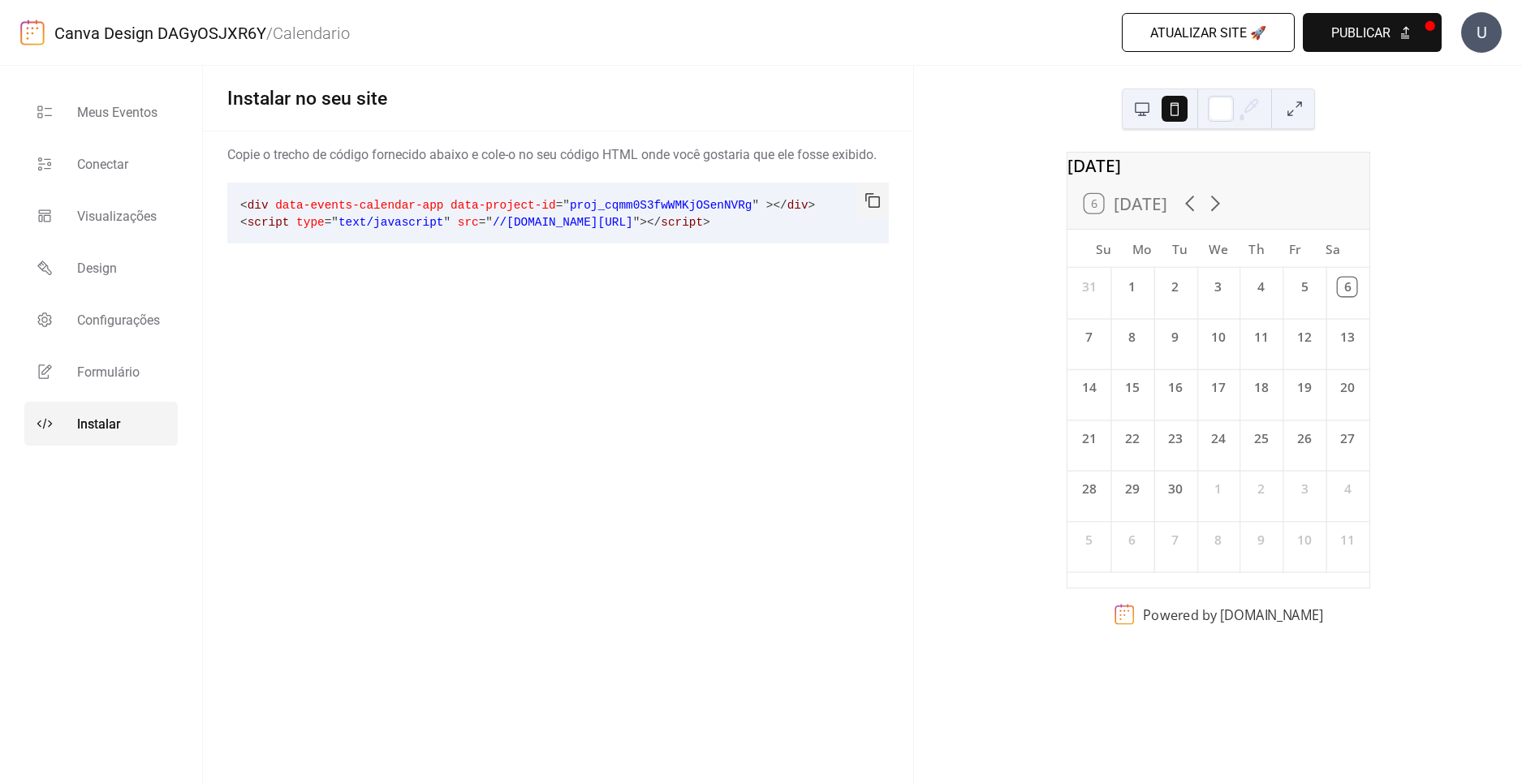
click at [99, 193] on ul "Meus Eventos Conectar Visualizações Design Configurações Formulário Instalar" at bounding box center [101, 268] width 154 height 356
click at [86, 209] on span "Visualizações" at bounding box center [117, 217] width 80 height 19
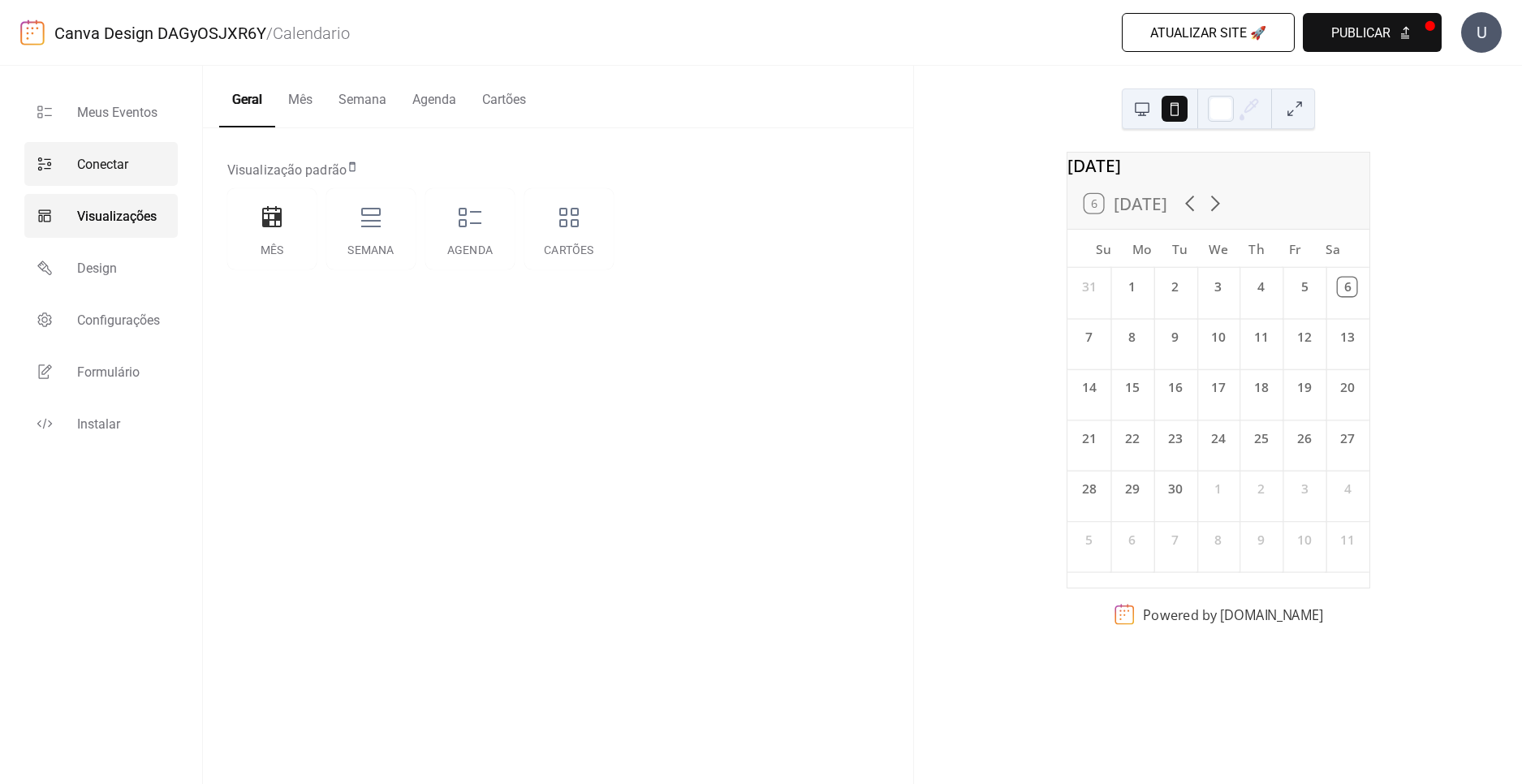
click at [104, 166] on span "Conectar" at bounding box center [102, 165] width 51 height 19
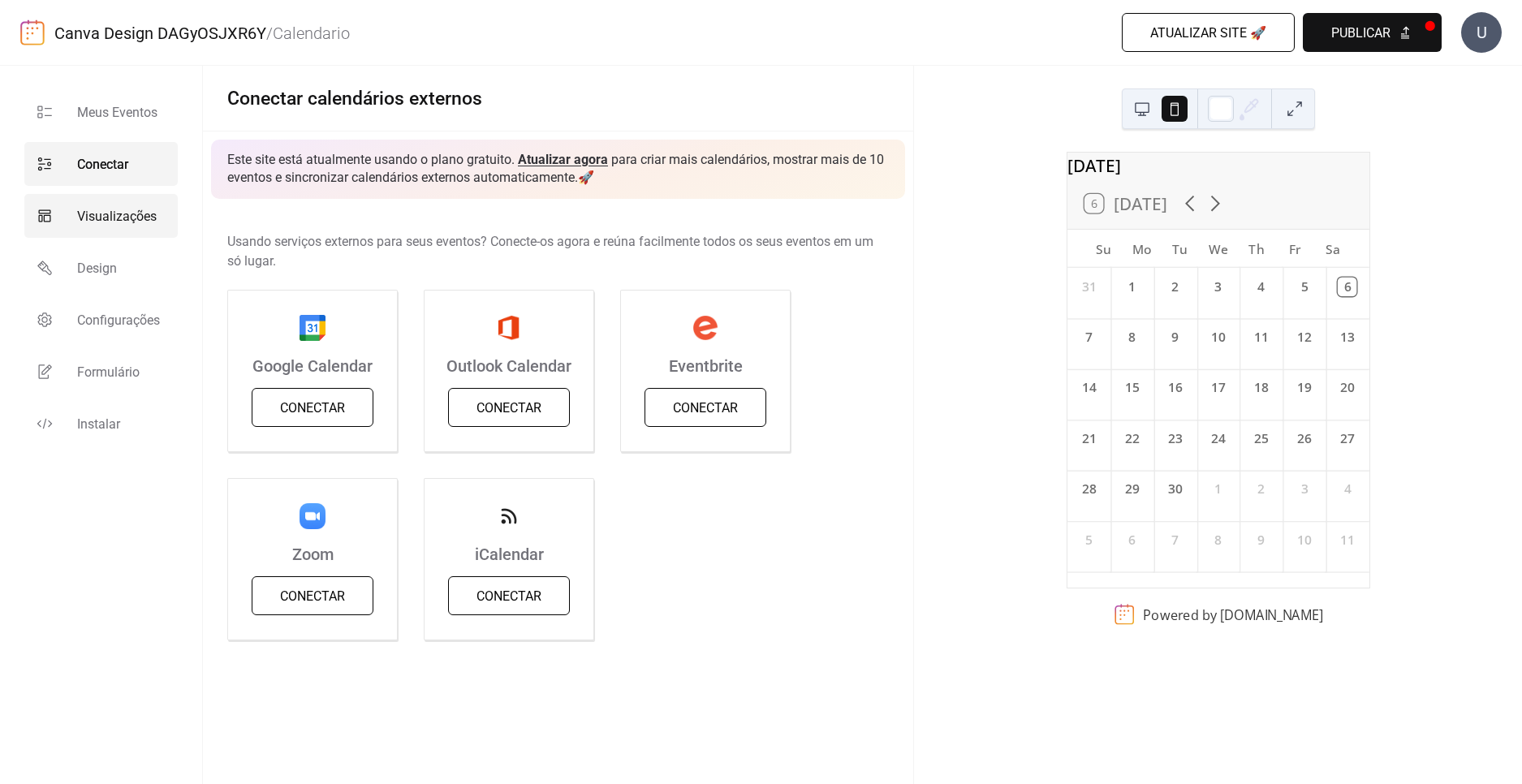
click at [108, 224] on span "Visualizações" at bounding box center [117, 217] width 80 height 19
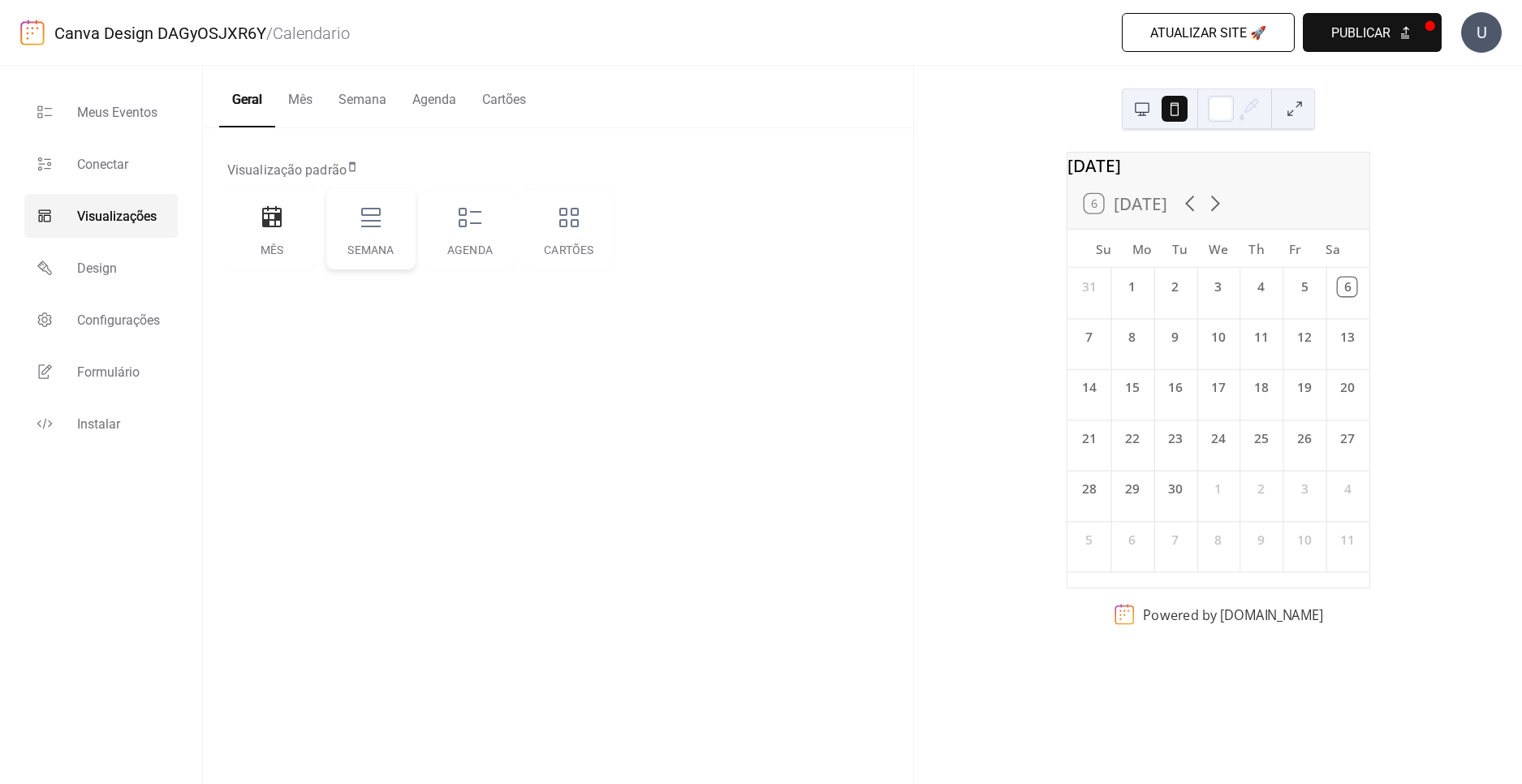
click at [387, 221] on div "Semana" at bounding box center [371, 229] width 89 height 82
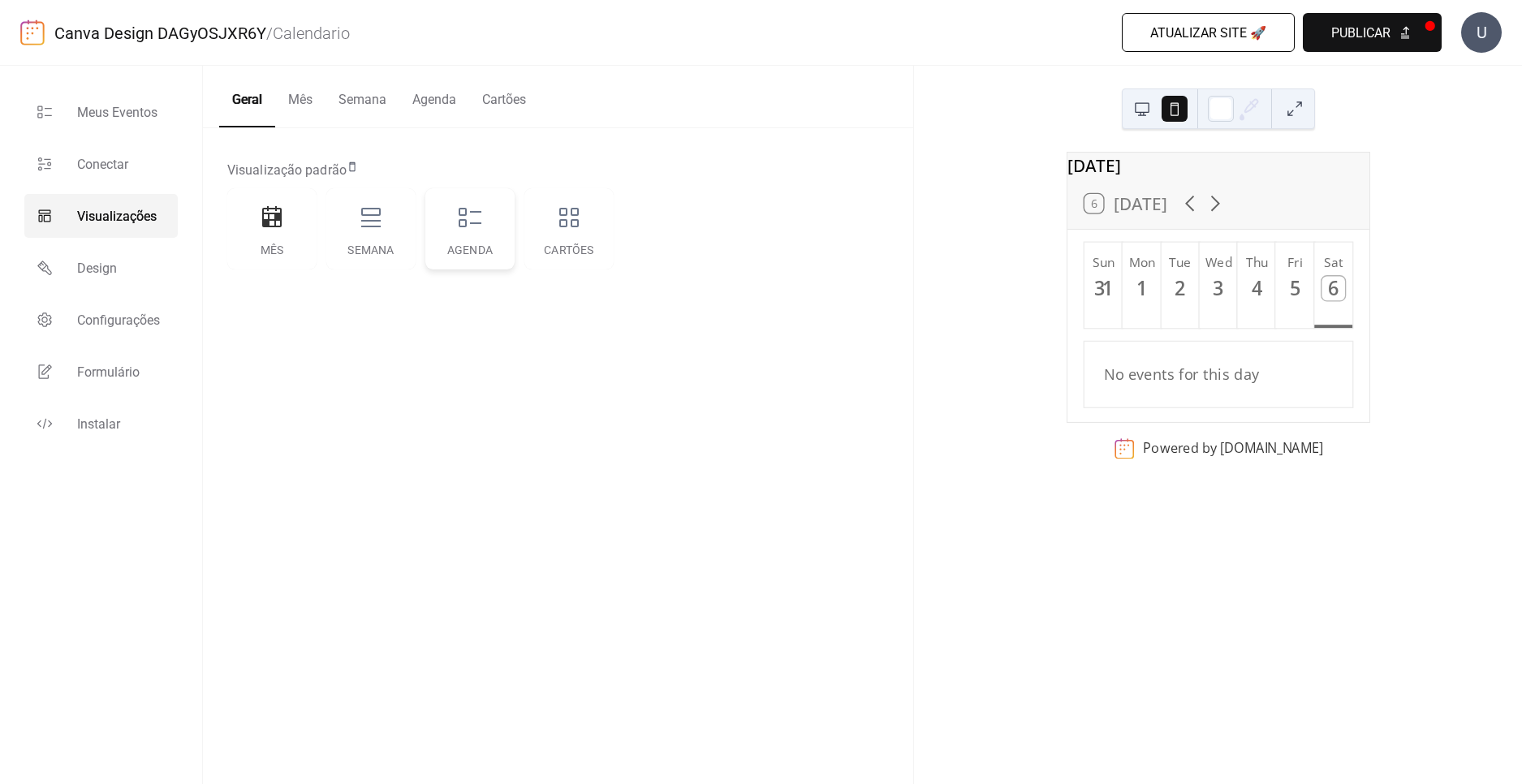
click at [465, 211] on icon at bounding box center [470, 218] width 26 height 26
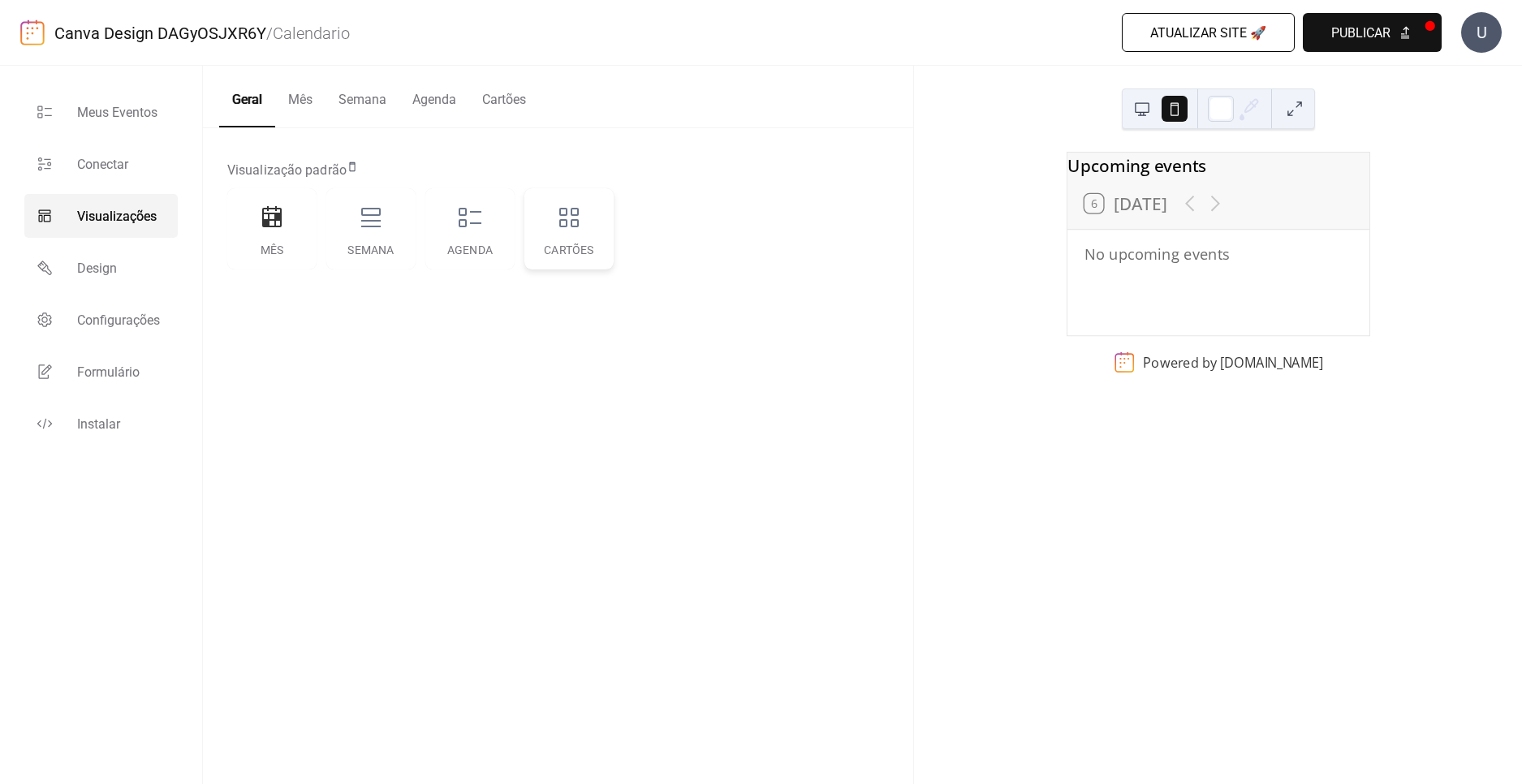
click at [529, 234] on div "Cartões" at bounding box center [568, 229] width 89 height 82
click at [253, 241] on div "Mês" at bounding box center [272, 229] width 89 height 82
click at [285, 238] on div "Mês" at bounding box center [272, 229] width 89 height 82
